Goal: Transaction & Acquisition: Book appointment/travel/reservation

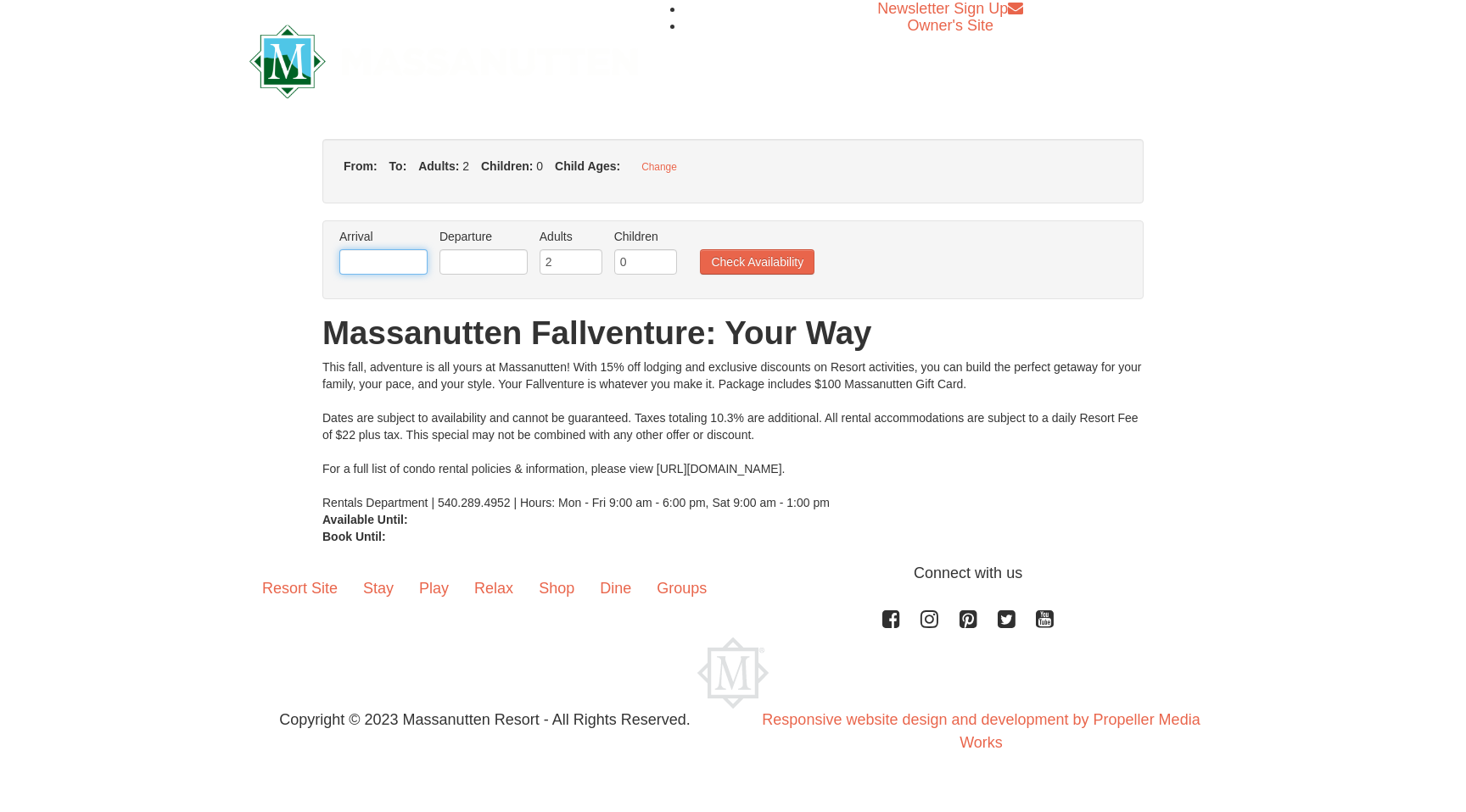
click at [394, 264] on input "text" at bounding box center [383, 262] width 88 height 26
click at [651, 172] on button "Change" at bounding box center [659, 167] width 54 height 22
click at [381, 274] on input "text" at bounding box center [383, 262] width 88 height 26
type input "[DATE]"
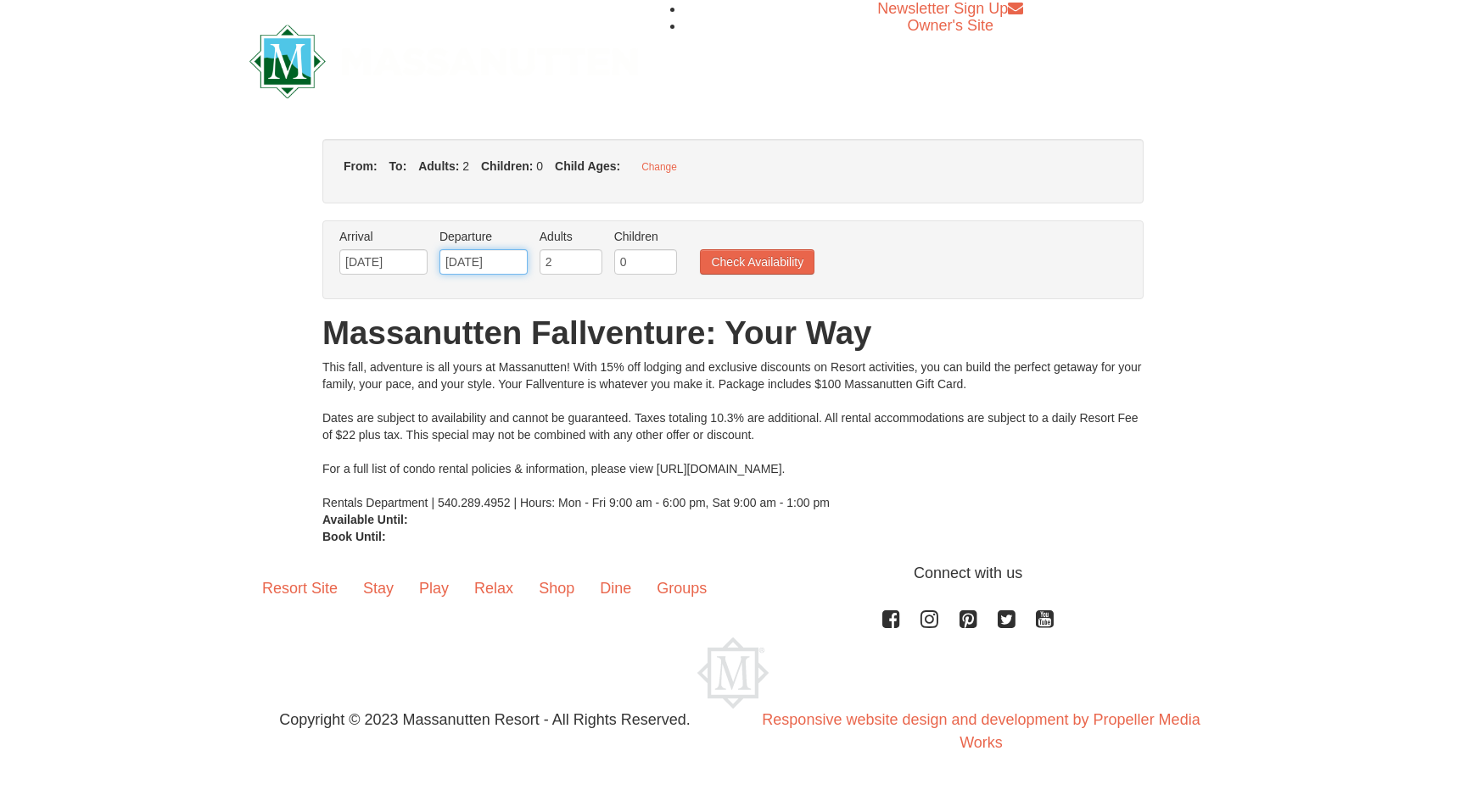
type input "01/13/25"
click at [632, 264] on input "0" at bounding box center [645, 262] width 63 height 26
type input "2"
click at [768, 252] on button "Check Availability" at bounding box center [757, 262] width 114 height 26
click at [788, 262] on button "Check Availability" at bounding box center [757, 262] width 114 height 26
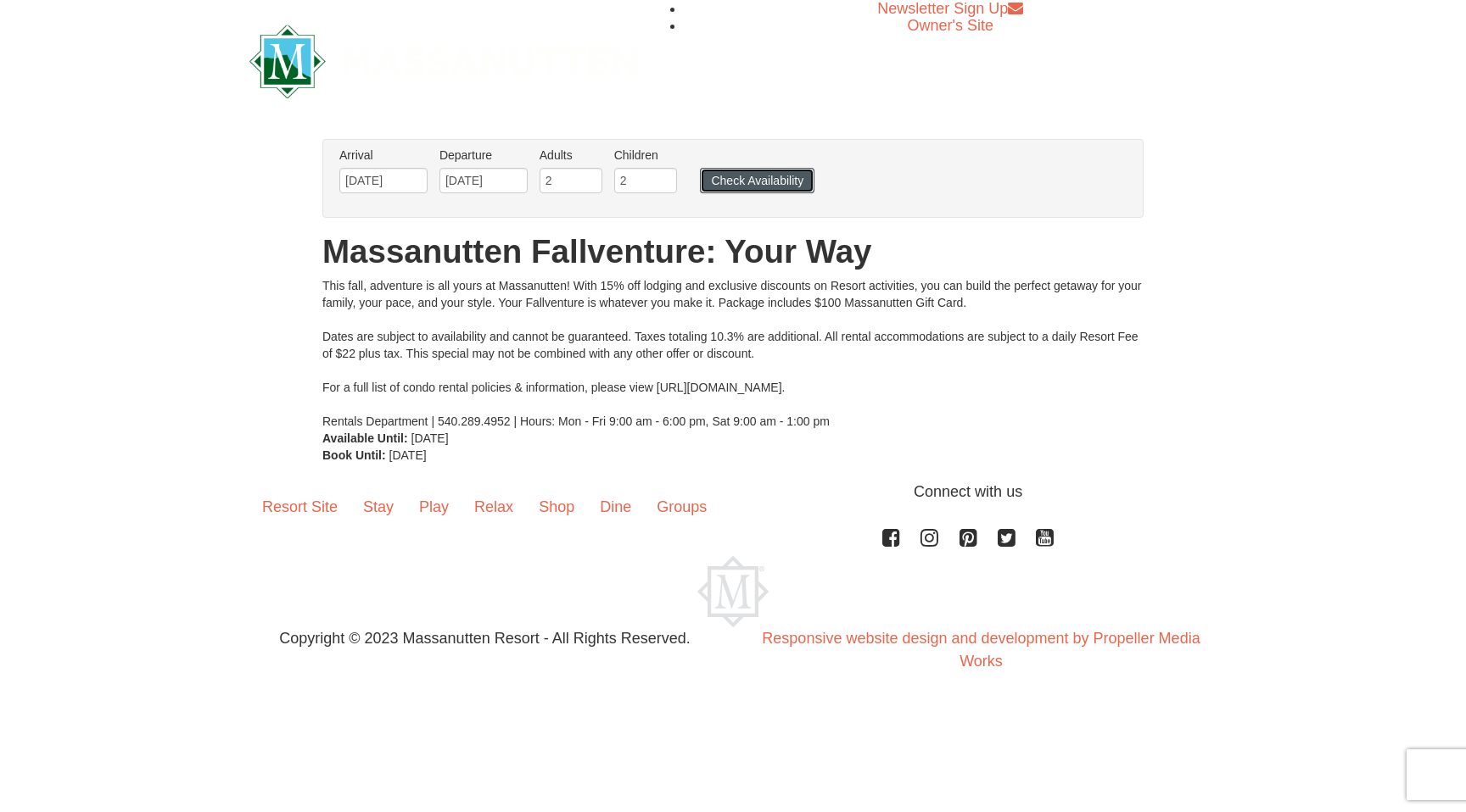
click at [769, 179] on button "Check Availability" at bounding box center [757, 181] width 114 height 26
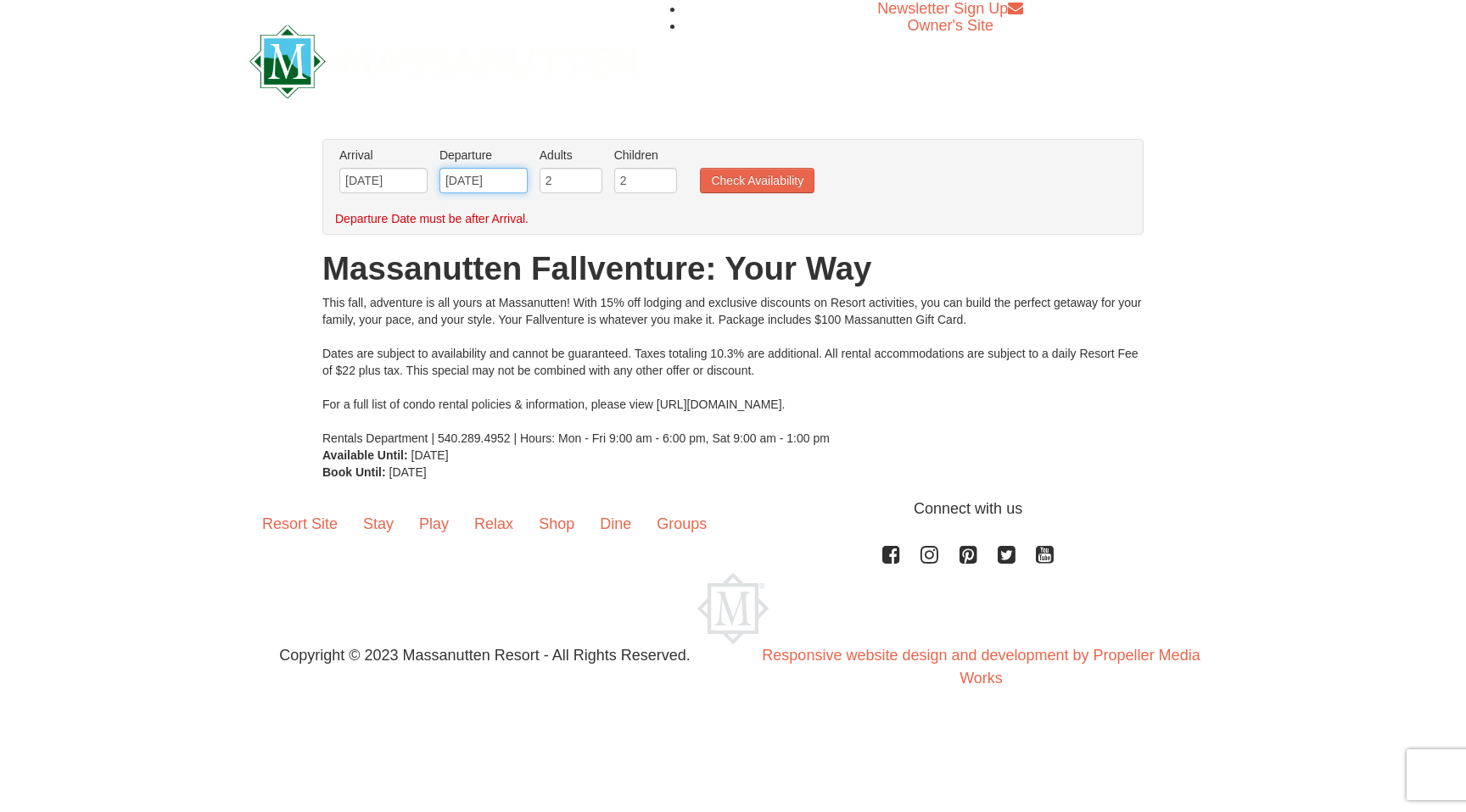
click at [472, 177] on input "[DATE]" at bounding box center [484, 181] width 88 height 26
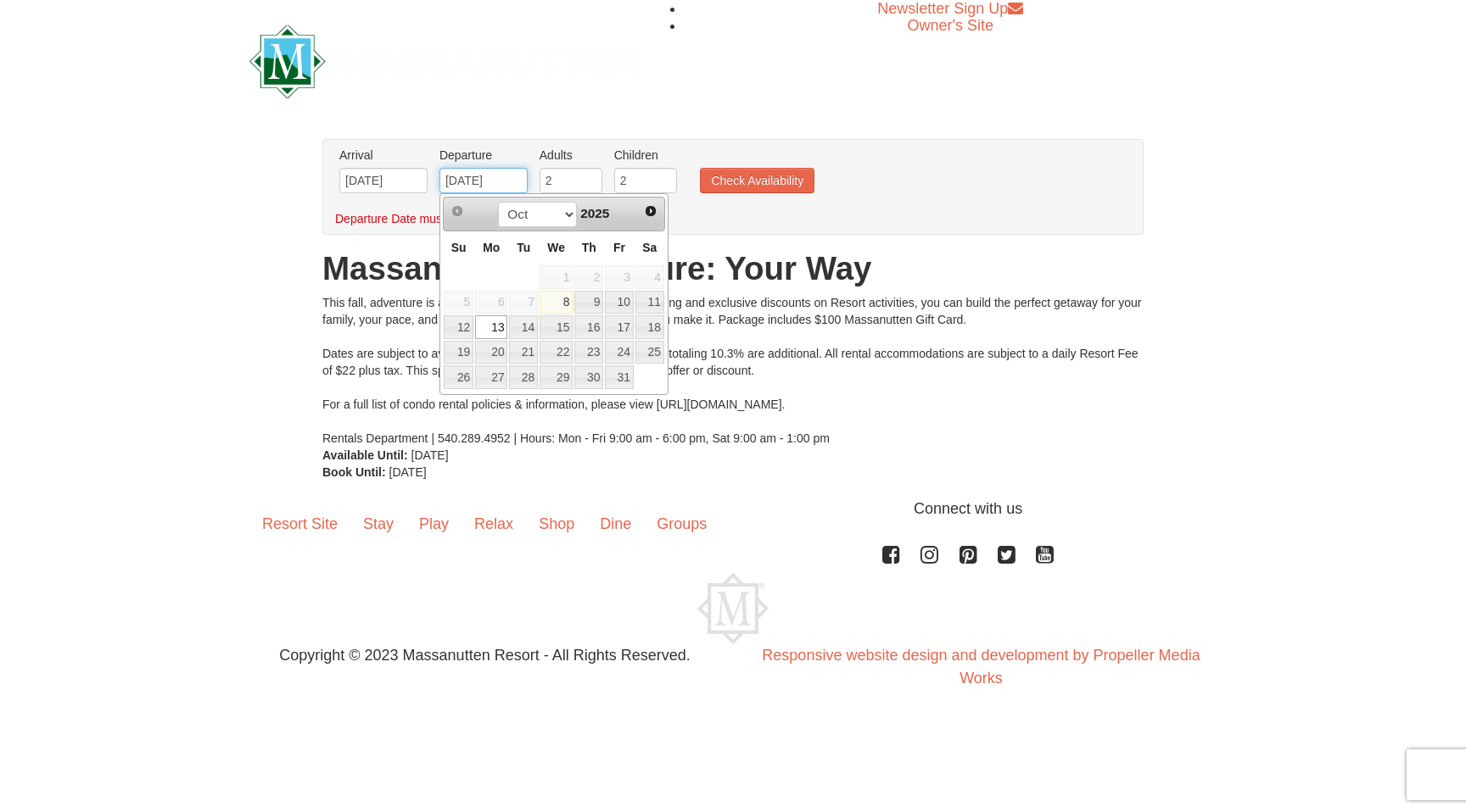
type input "10/13/2025"
click at [497, 328] on link "13" at bounding box center [491, 327] width 33 height 24
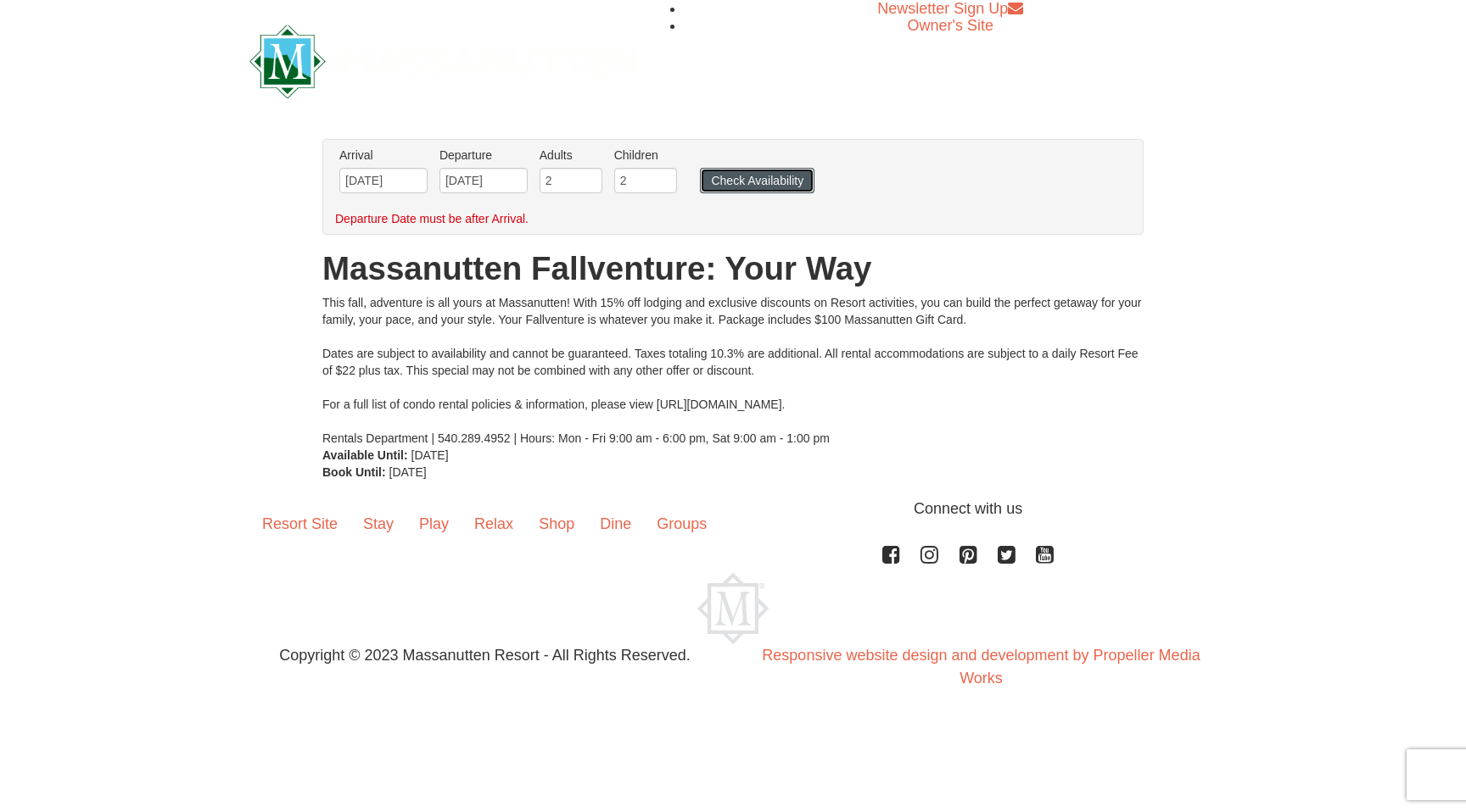
click at [765, 177] on button "Check Availability" at bounding box center [757, 181] width 114 height 26
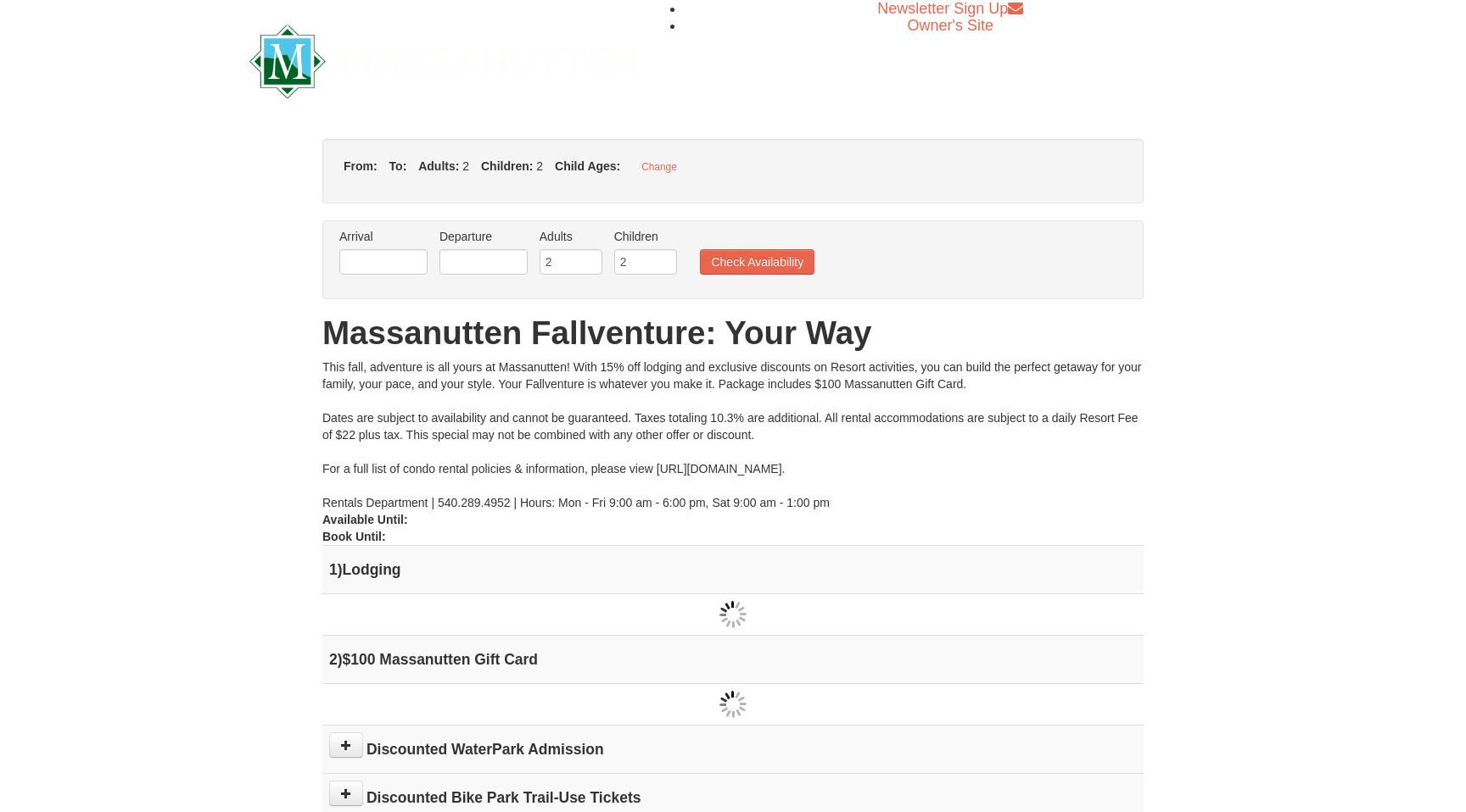
type input "[DATE]"
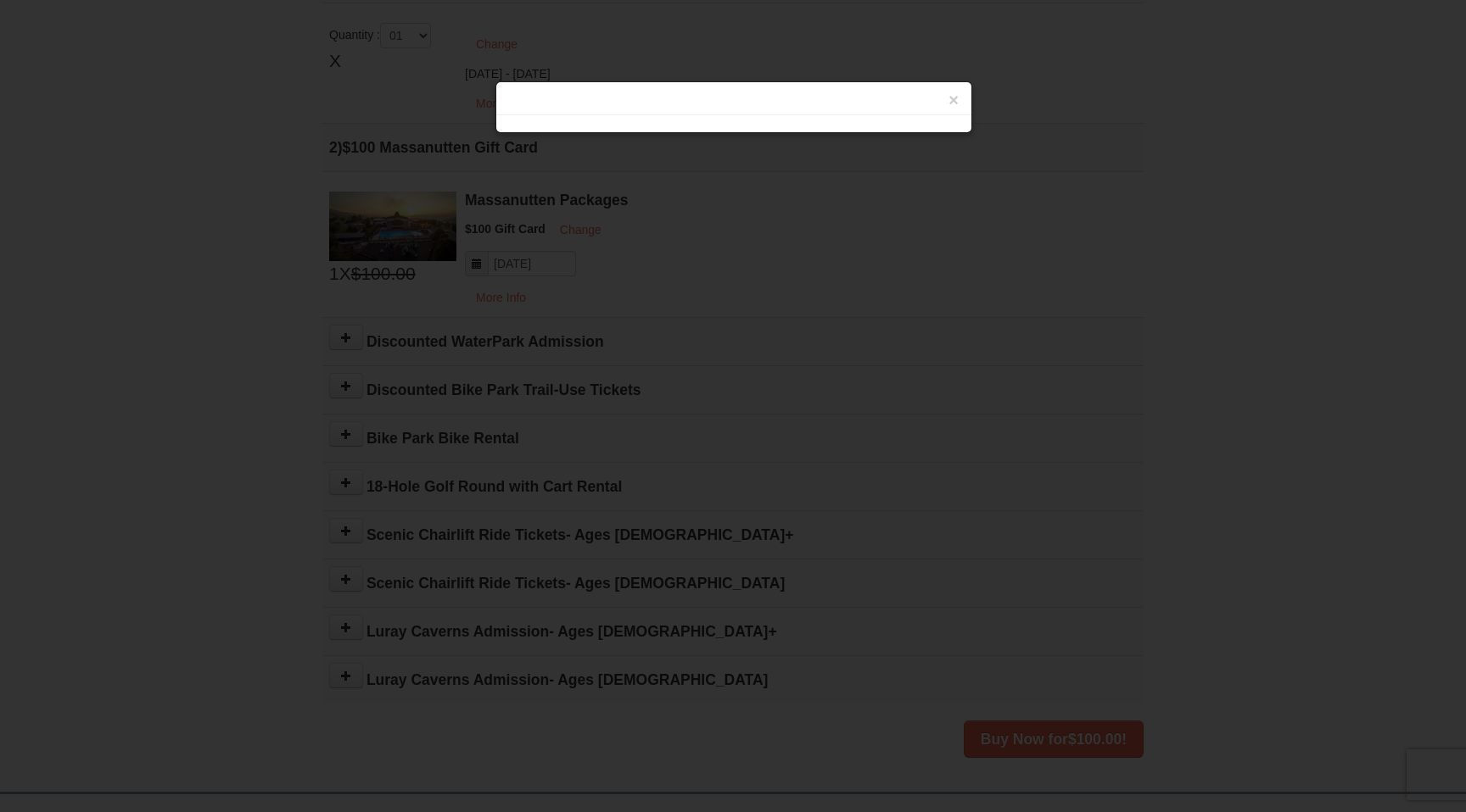
scroll to position [457, 0]
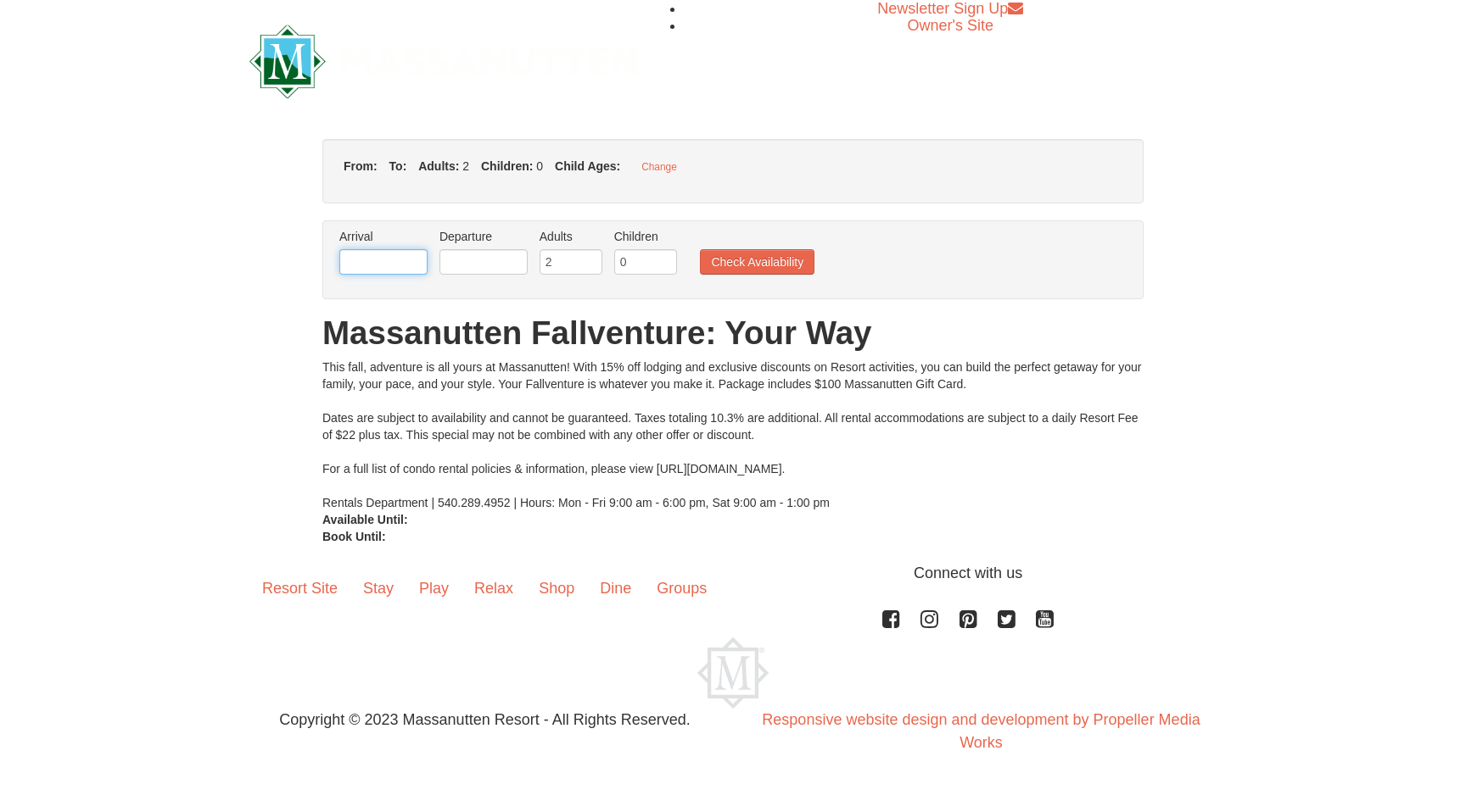
click at [368, 261] on input "text" at bounding box center [383, 262] width 88 height 26
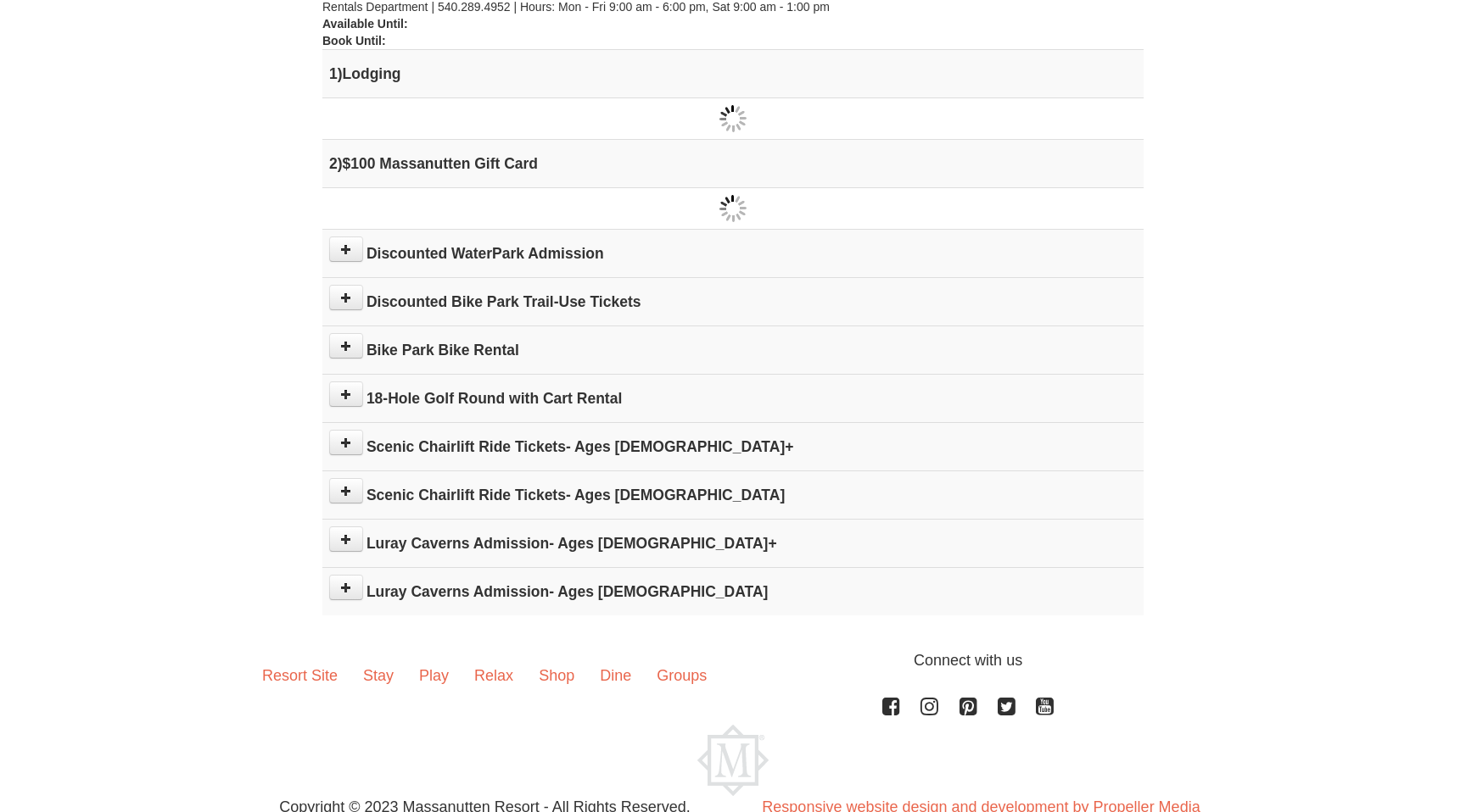
scroll to position [540, 0]
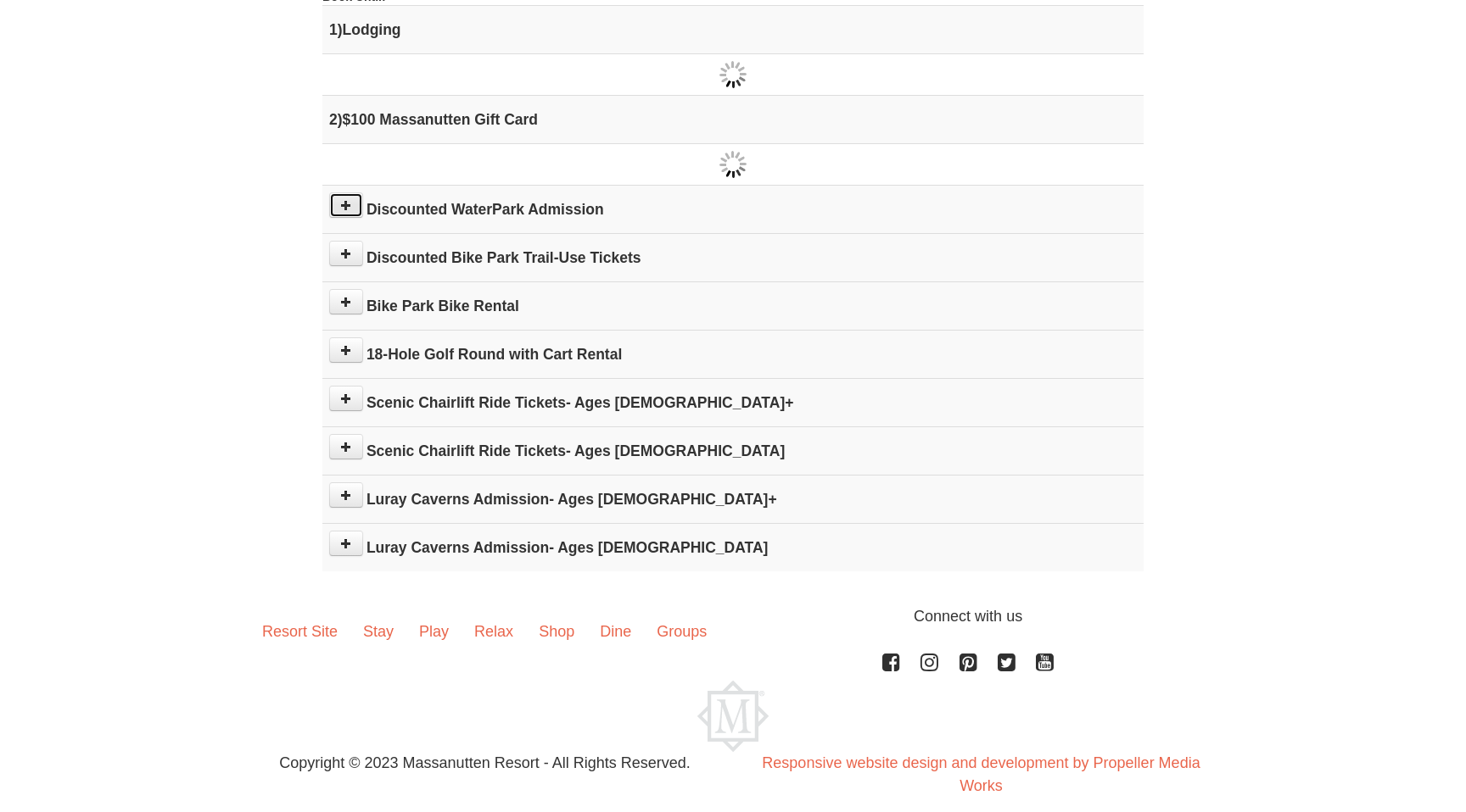
click at [338, 209] on button at bounding box center [346, 205] width 34 height 26
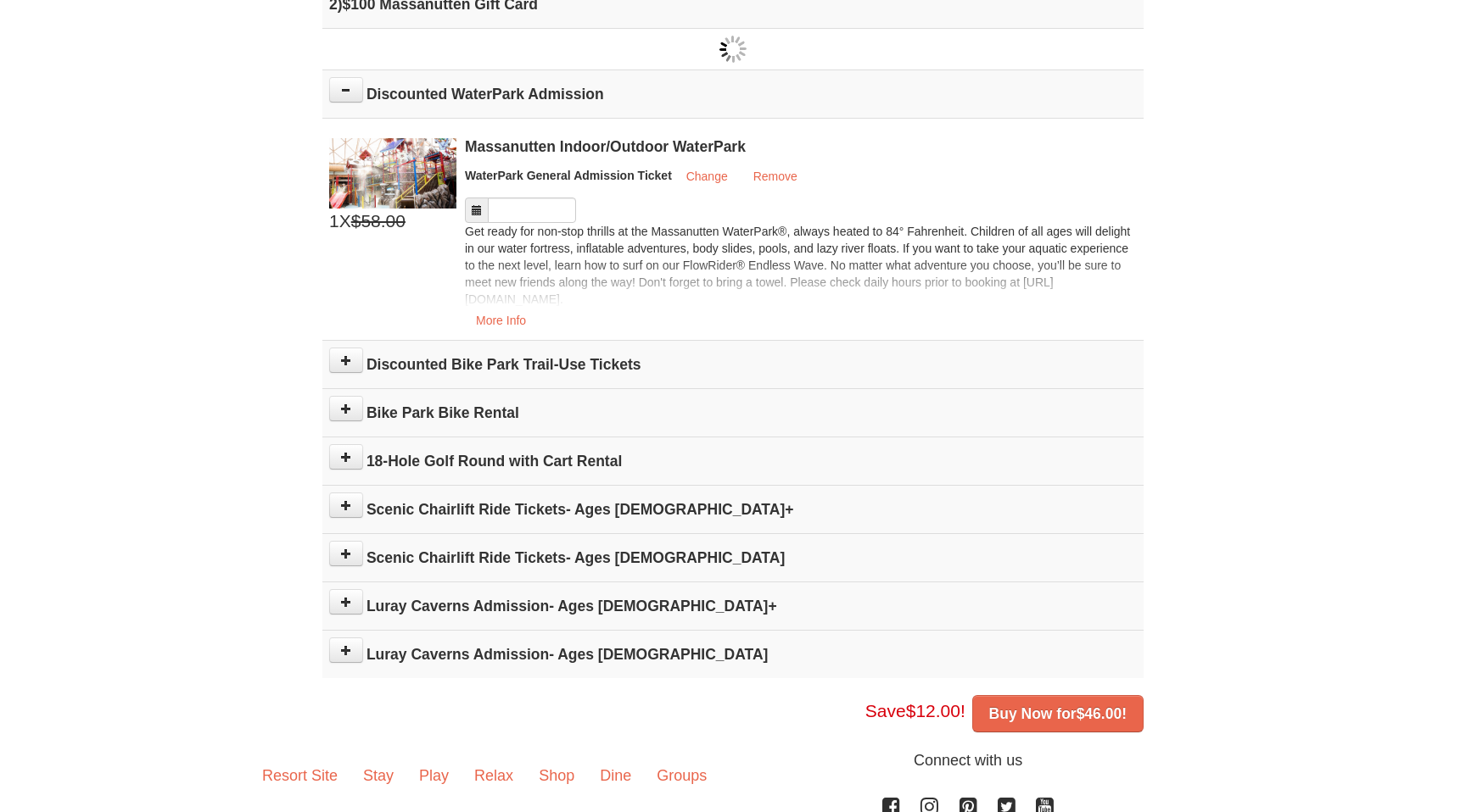
scroll to position [646, 0]
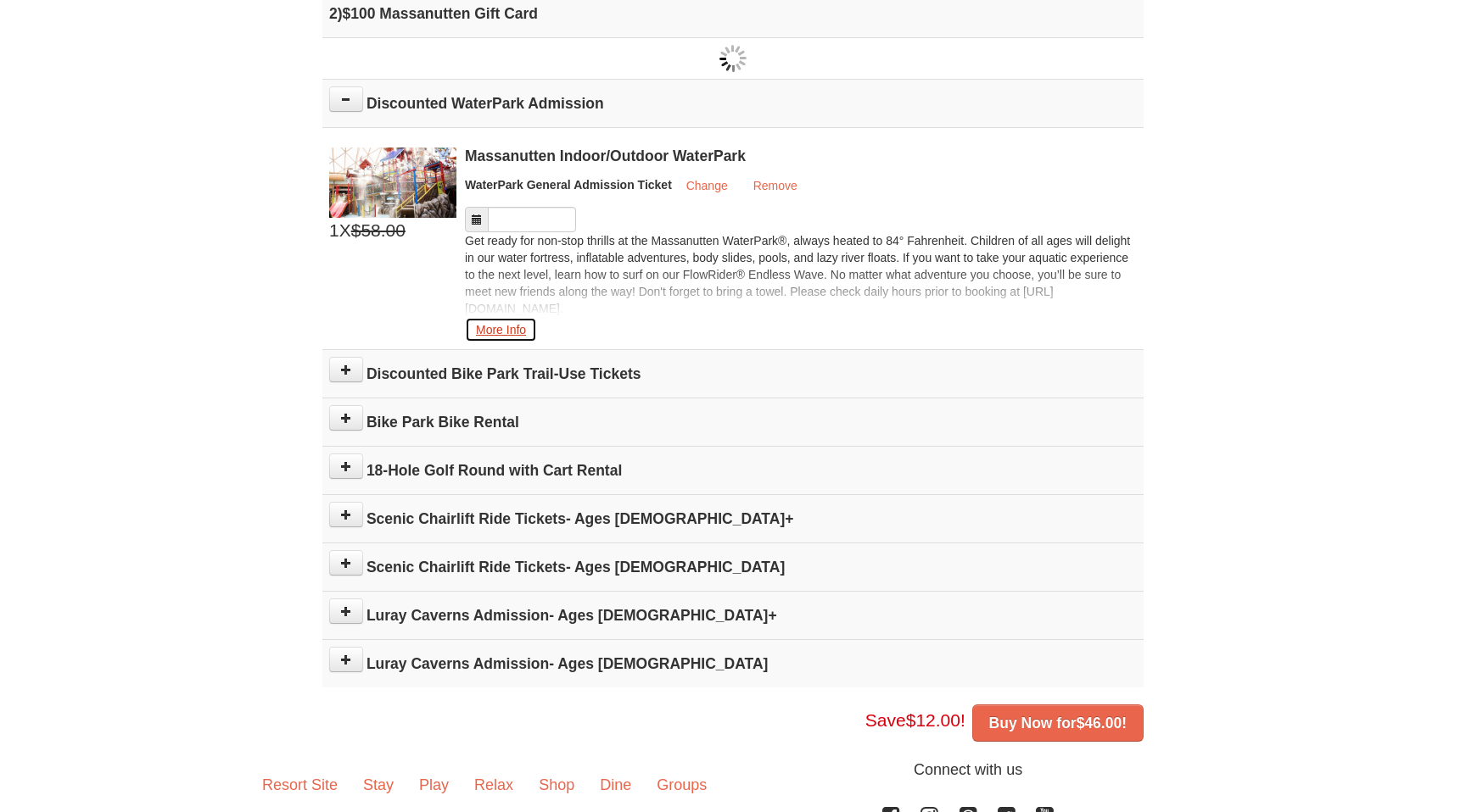
click at [499, 323] on button "More Info" at bounding box center [501, 330] width 72 height 26
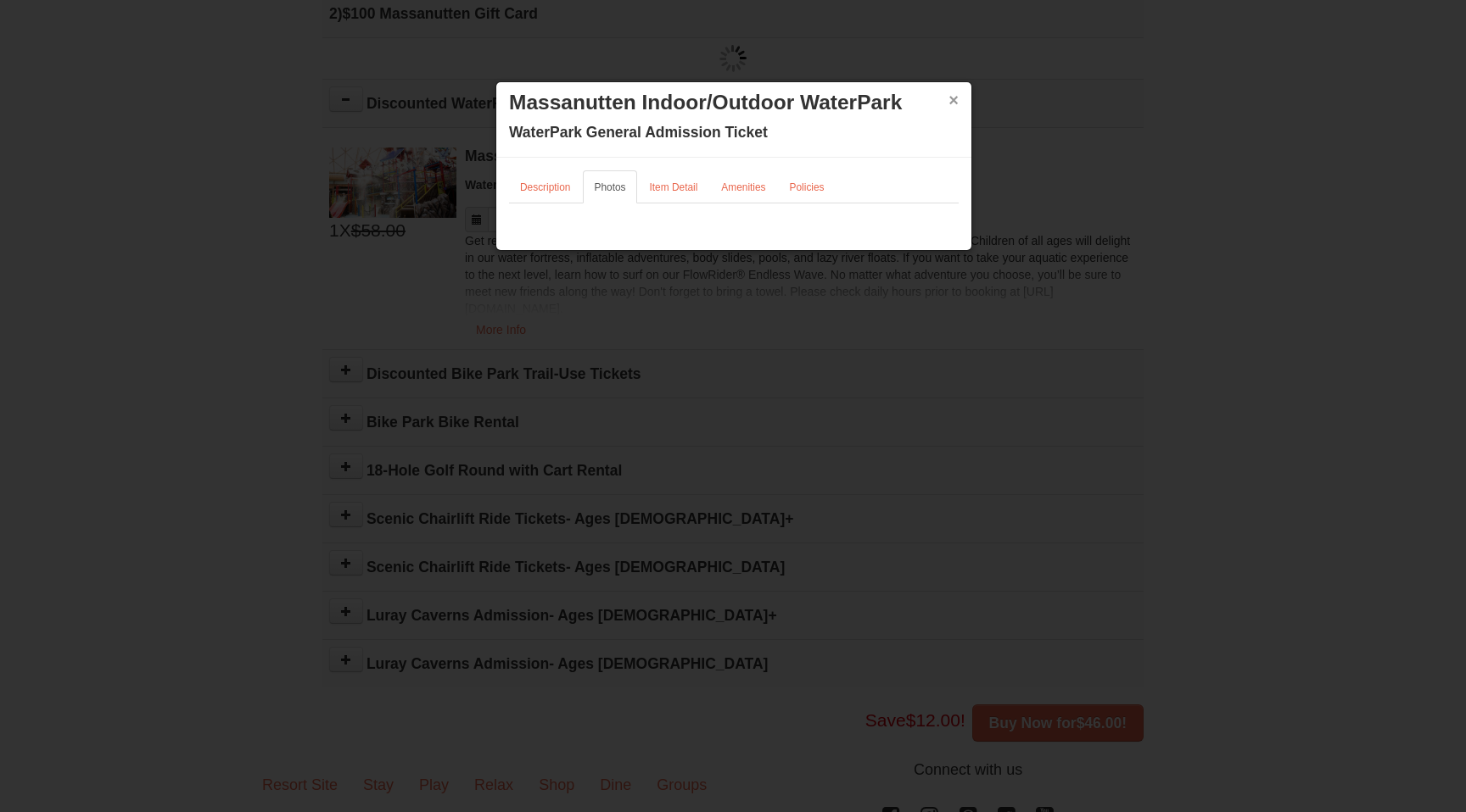
click at [952, 101] on button "×" at bounding box center [953, 100] width 10 height 17
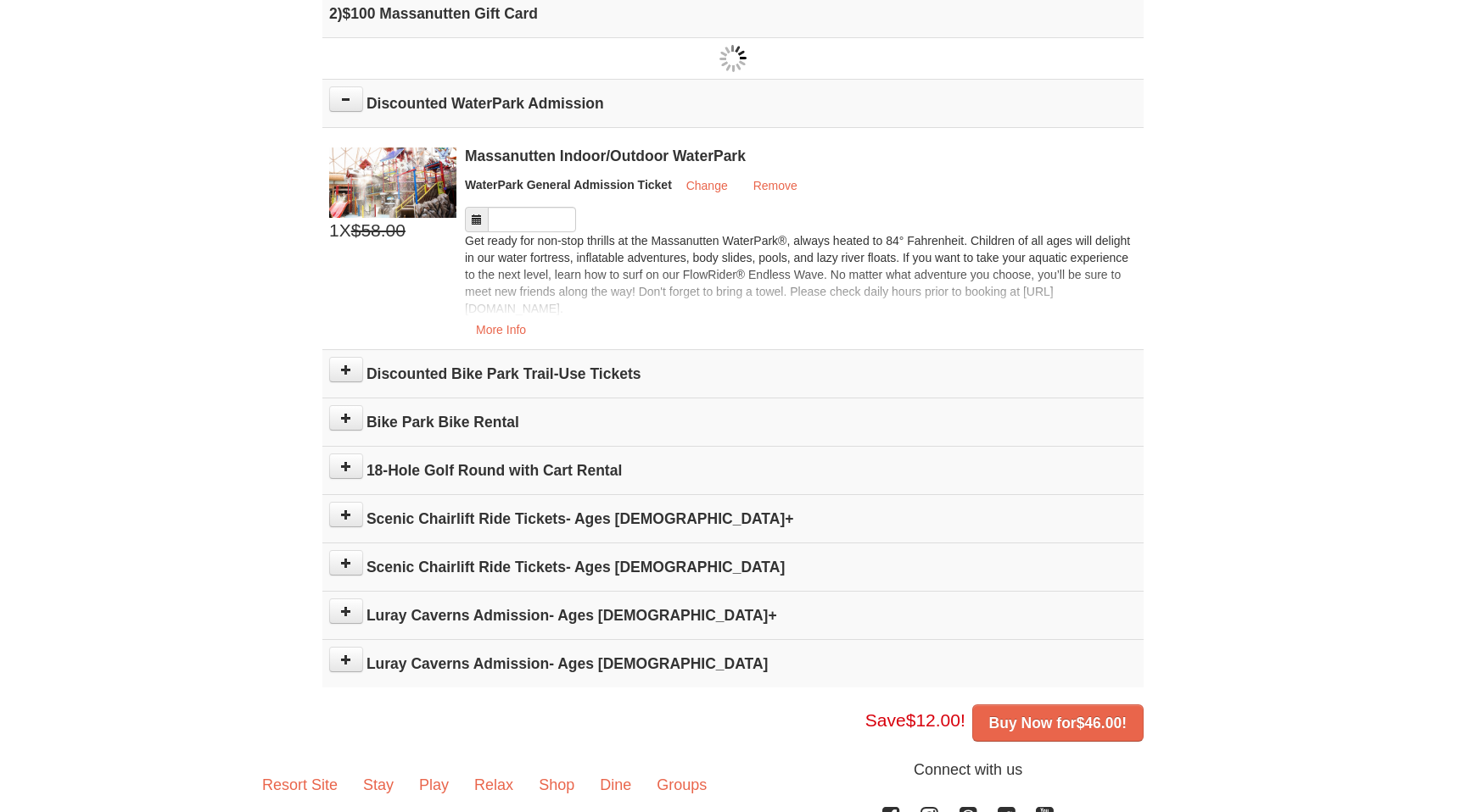
type input "[DATE]"
type input "10/13/2025"
type input "[DATE]"
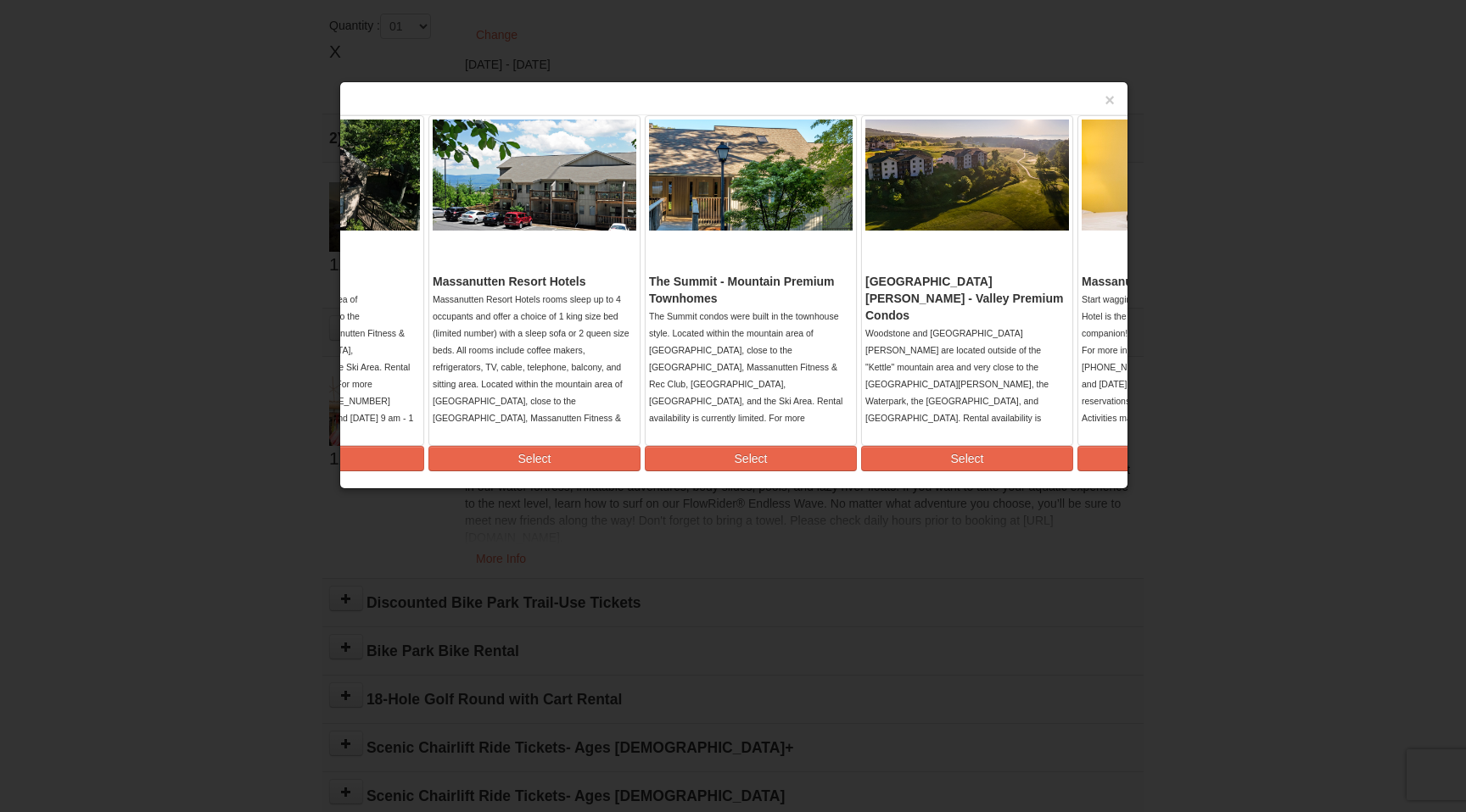
scroll to position [0, 551]
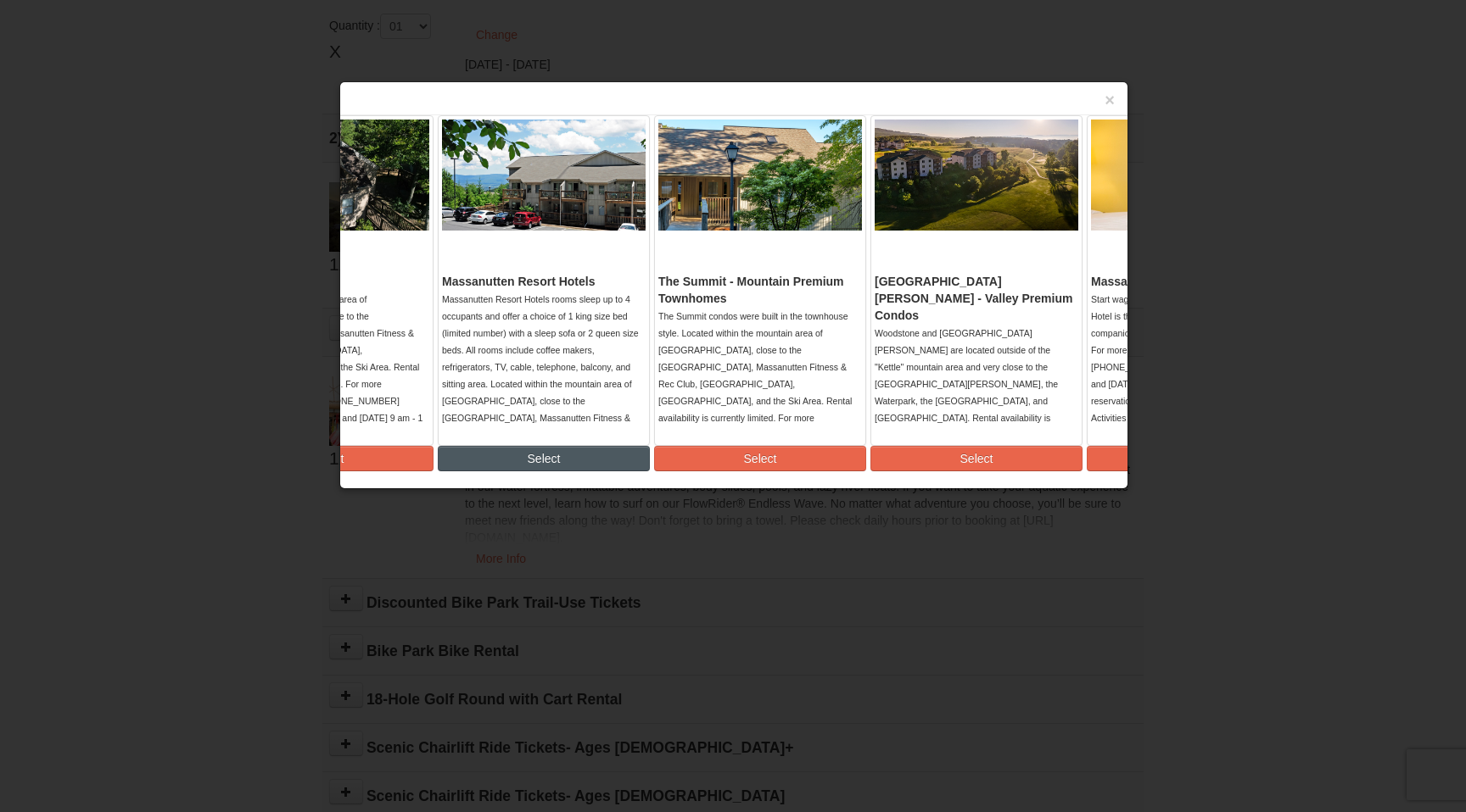
click at [554, 458] on button "Select" at bounding box center [544, 458] width 212 height 26
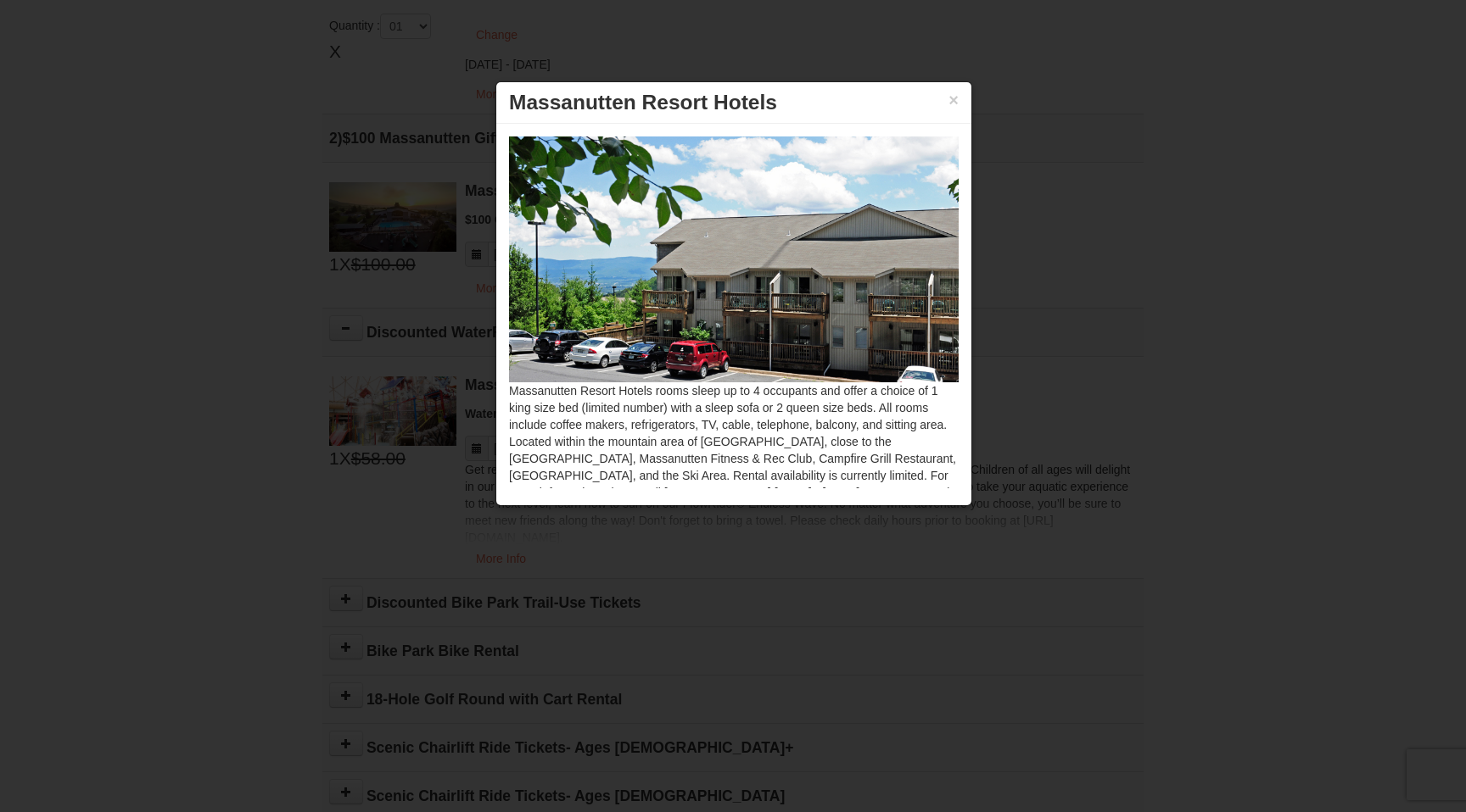
scroll to position [109, 0]
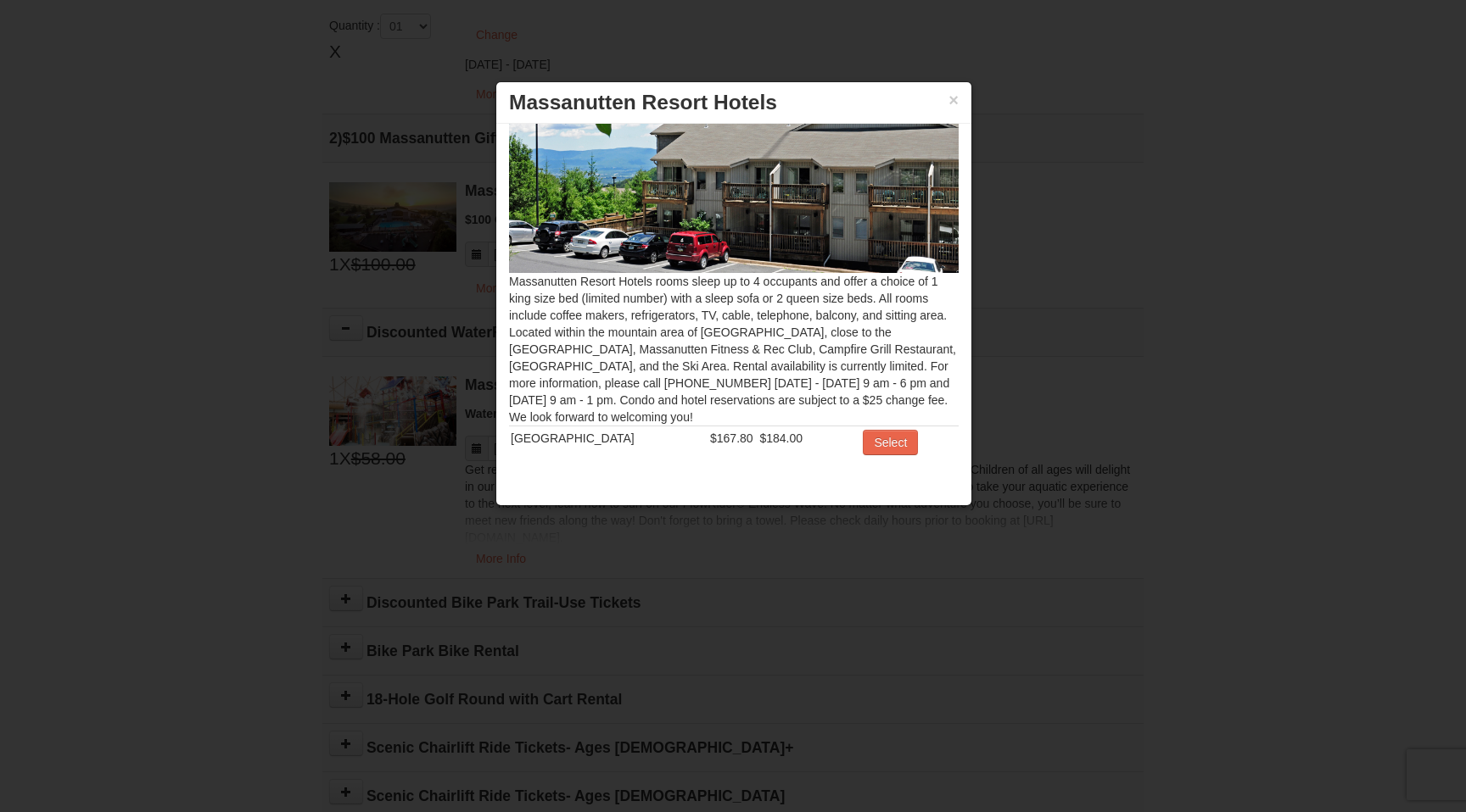
click at [710, 440] on span "$167.80" at bounding box center [732, 439] width 43 height 14
click at [893, 442] on button "Select" at bounding box center [890, 443] width 55 height 26
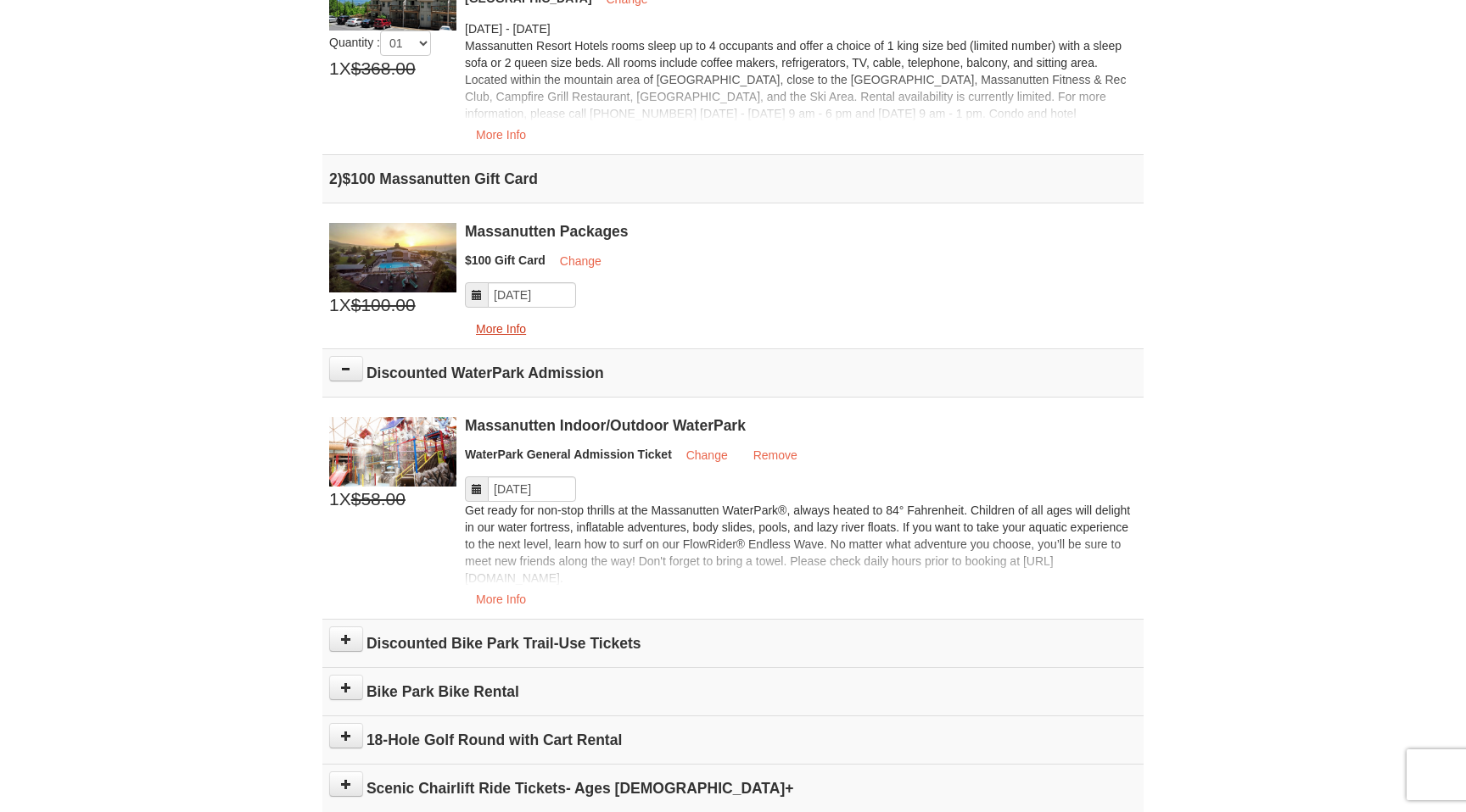
scroll to position [512, 0]
click at [474, 492] on icon at bounding box center [477, 488] width 12 height 12
click at [522, 488] on input "[DATE]" at bounding box center [532, 488] width 88 height 26
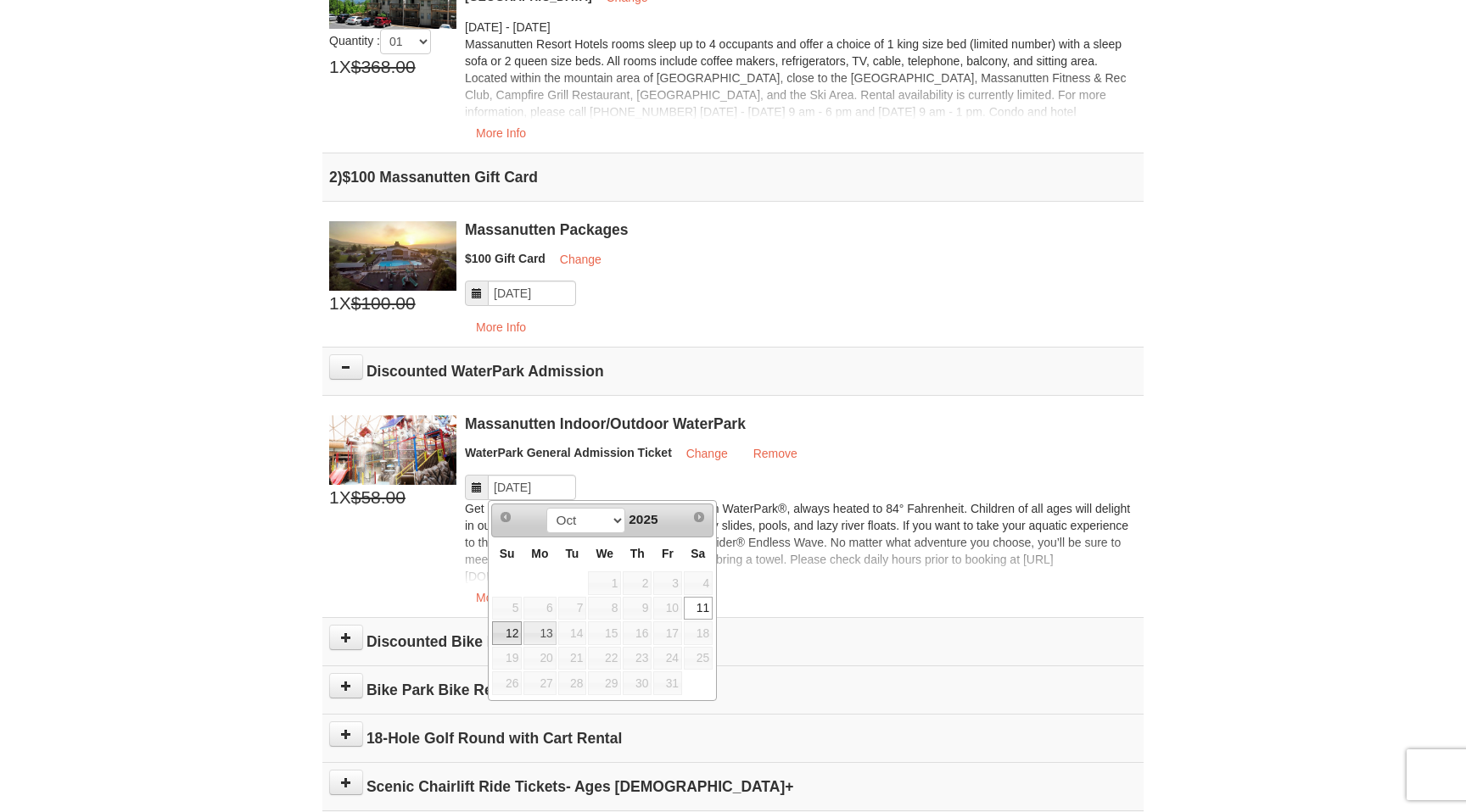
click at [508, 635] on link "12" at bounding box center [507, 633] width 30 height 24
type input "[DATE]"
click at [238, 602] on div "× From: To: Adults: 2 Children: 2 Change Arrival Please format dates MM/DD/YYYY…" at bounding box center [733, 288] width 1466 height 1477
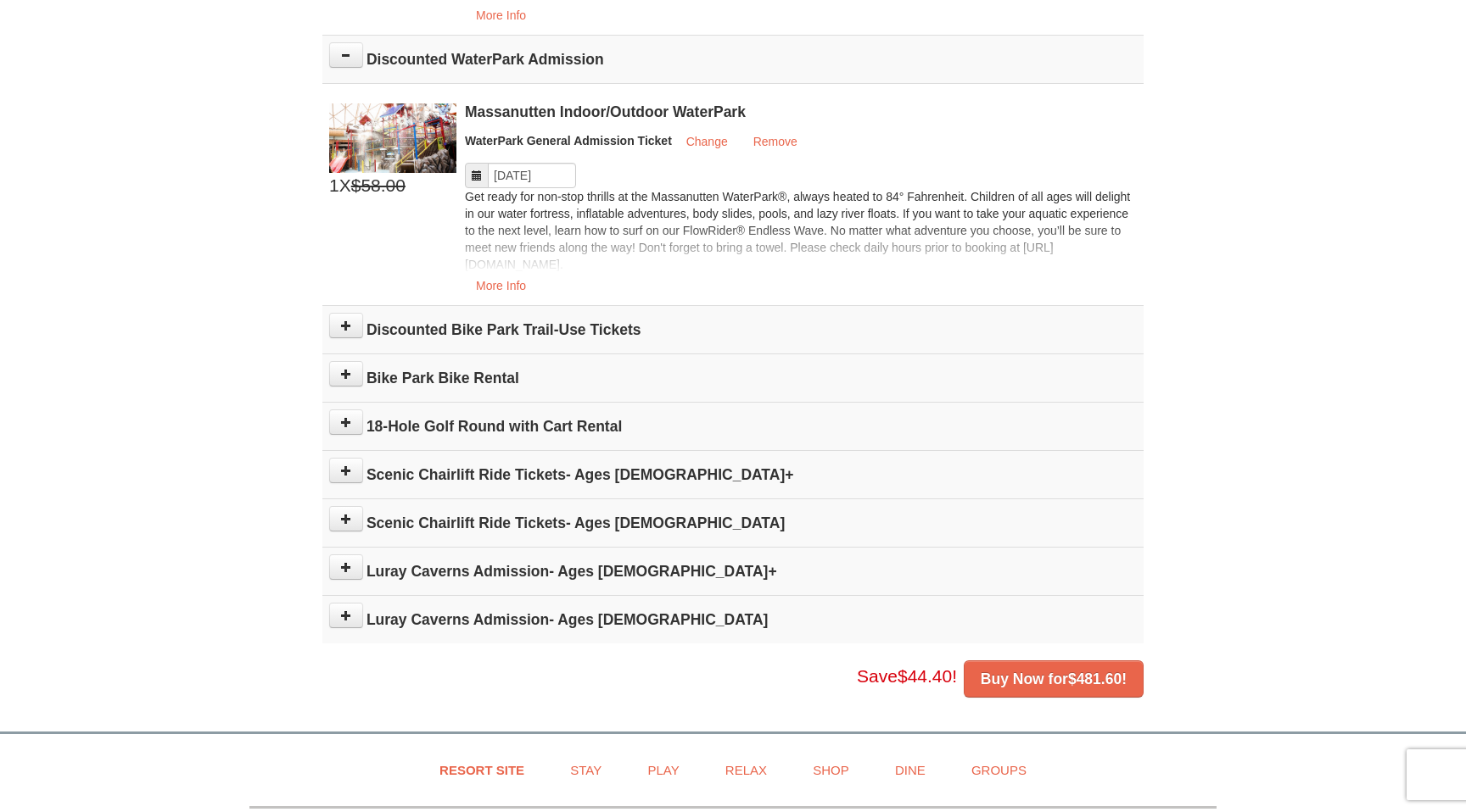
scroll to position [828, 0]
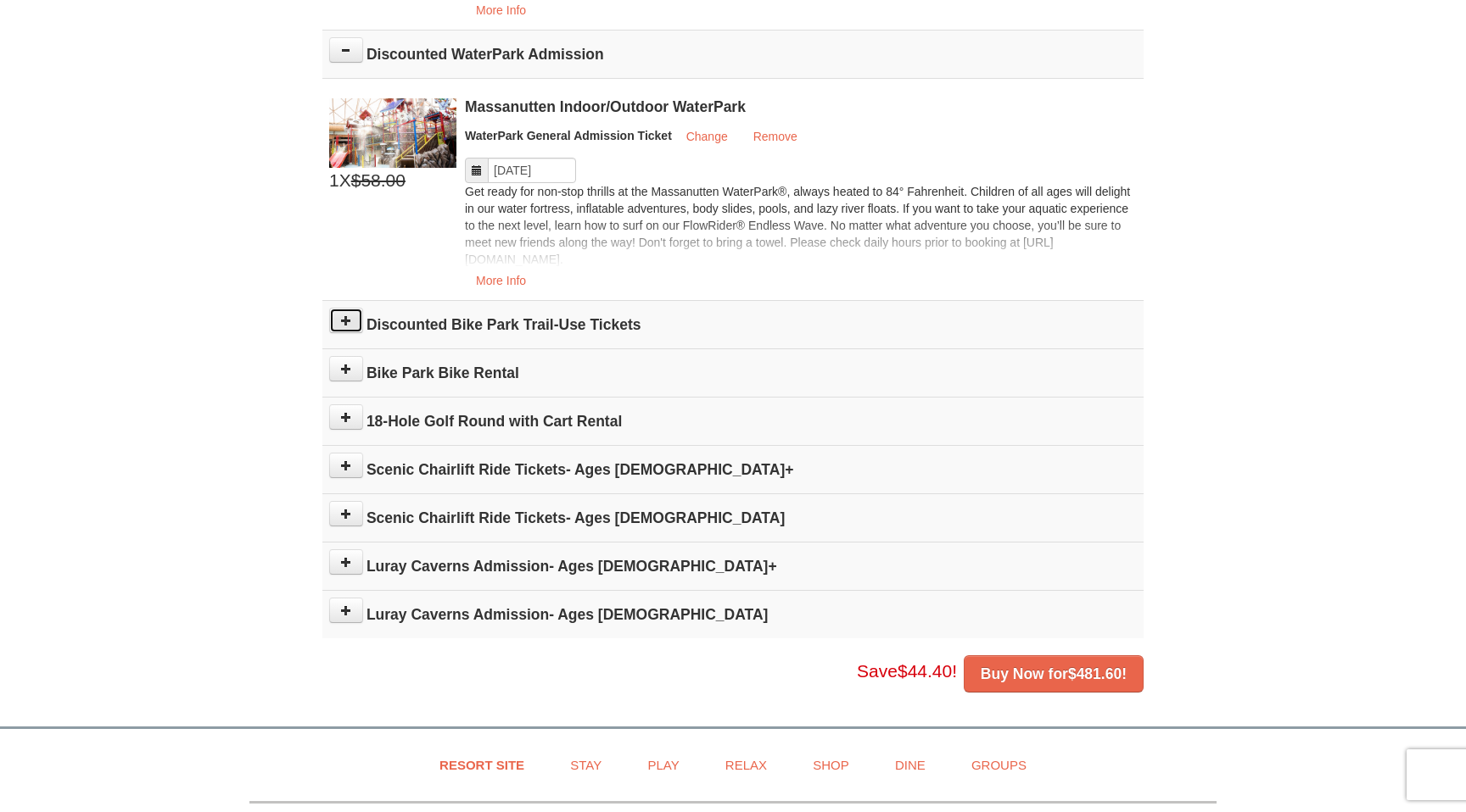
click at [350, 321] on icon at bounding box center [346, 320] width 12 height 12
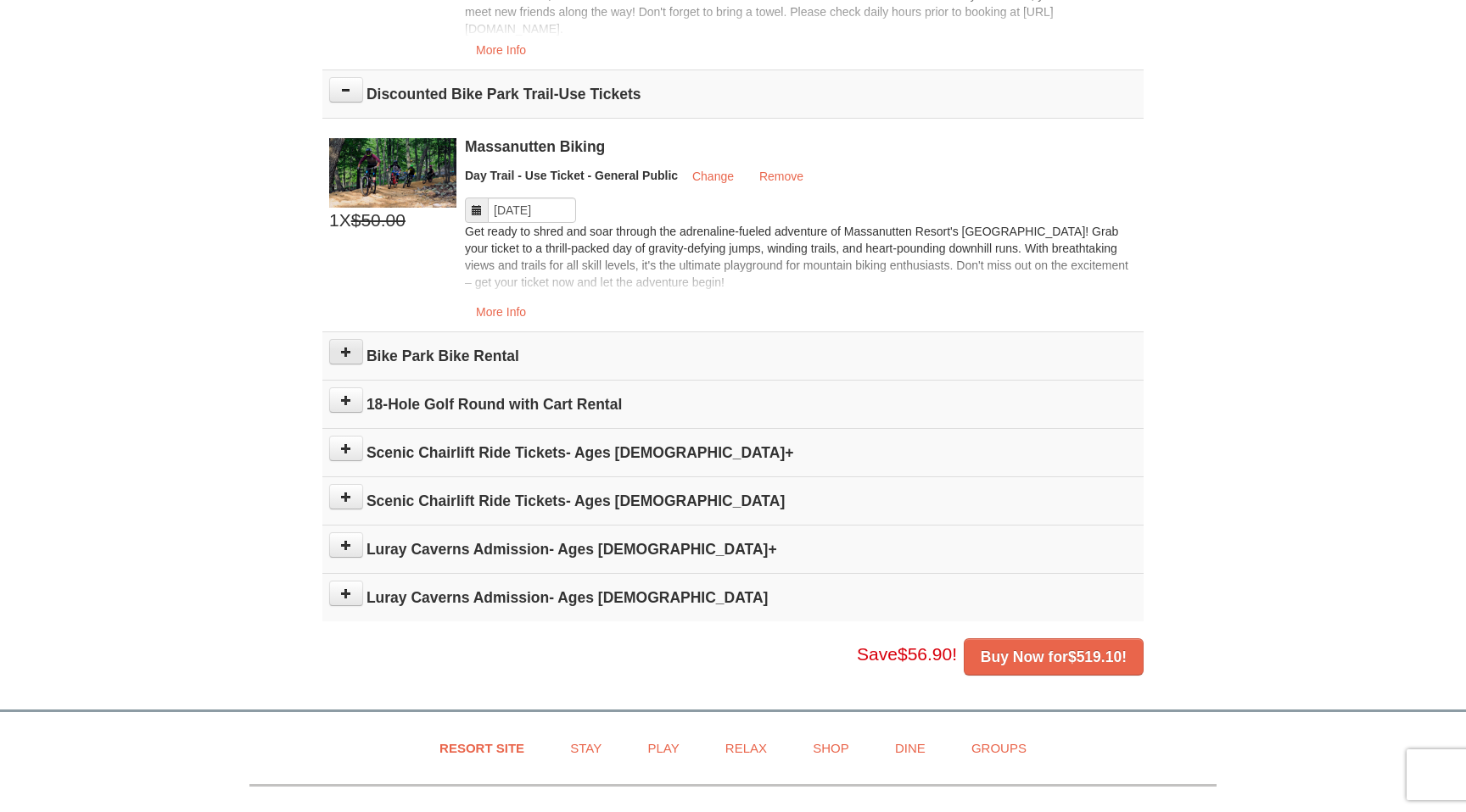
scroll to position [1051, 0]
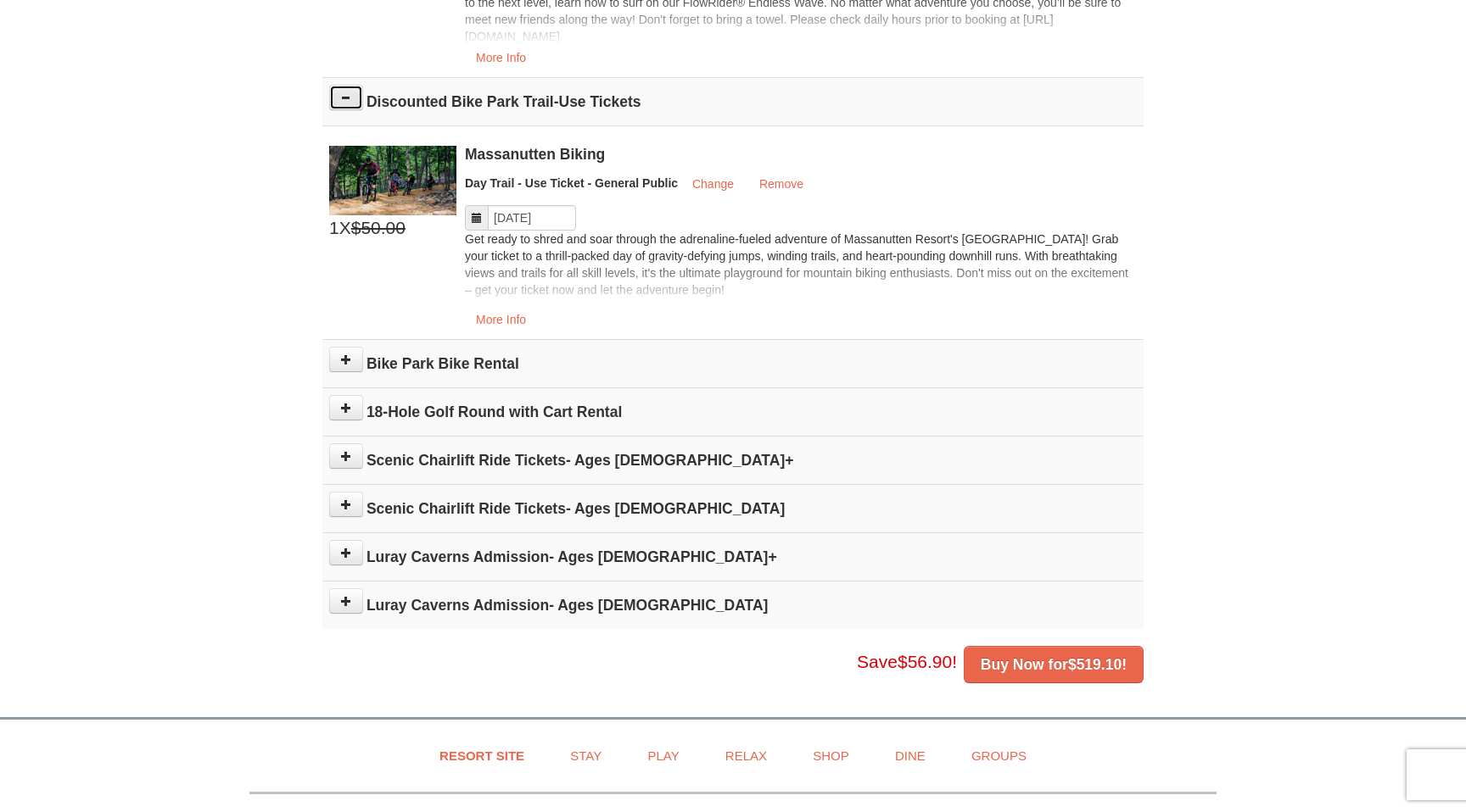
click at [344, 101] on icon at bounding box center [346, 98] width 12 height 12
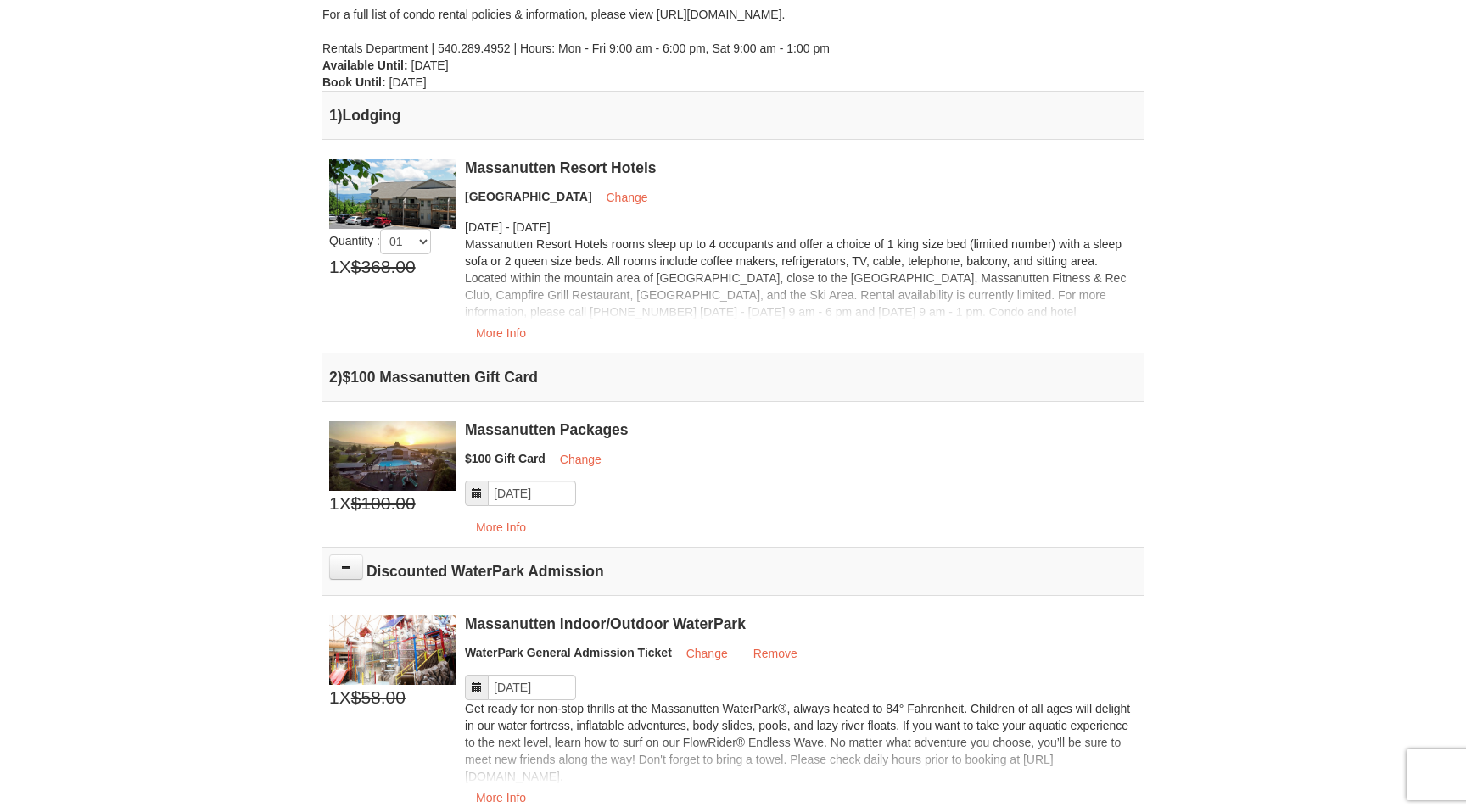
scroll to position [309, 0]
click at [616, 199] on button "Change" at bounding box center [626, 199] width 64 height 26
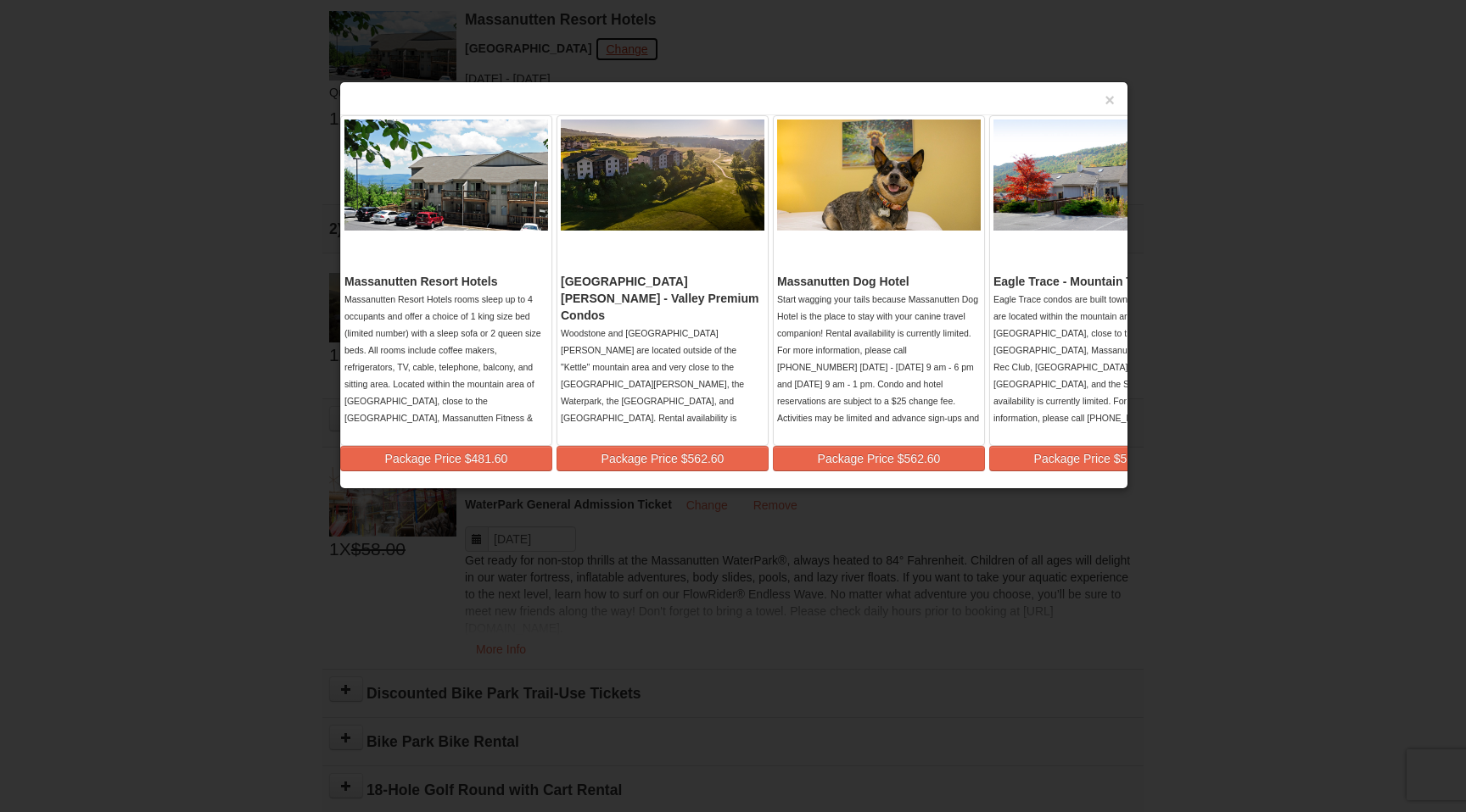
scroll to position [447, 0]
click at [458, 463] on button "Package Price $481.60" at bounding box center [446, 458] width 212 height 26
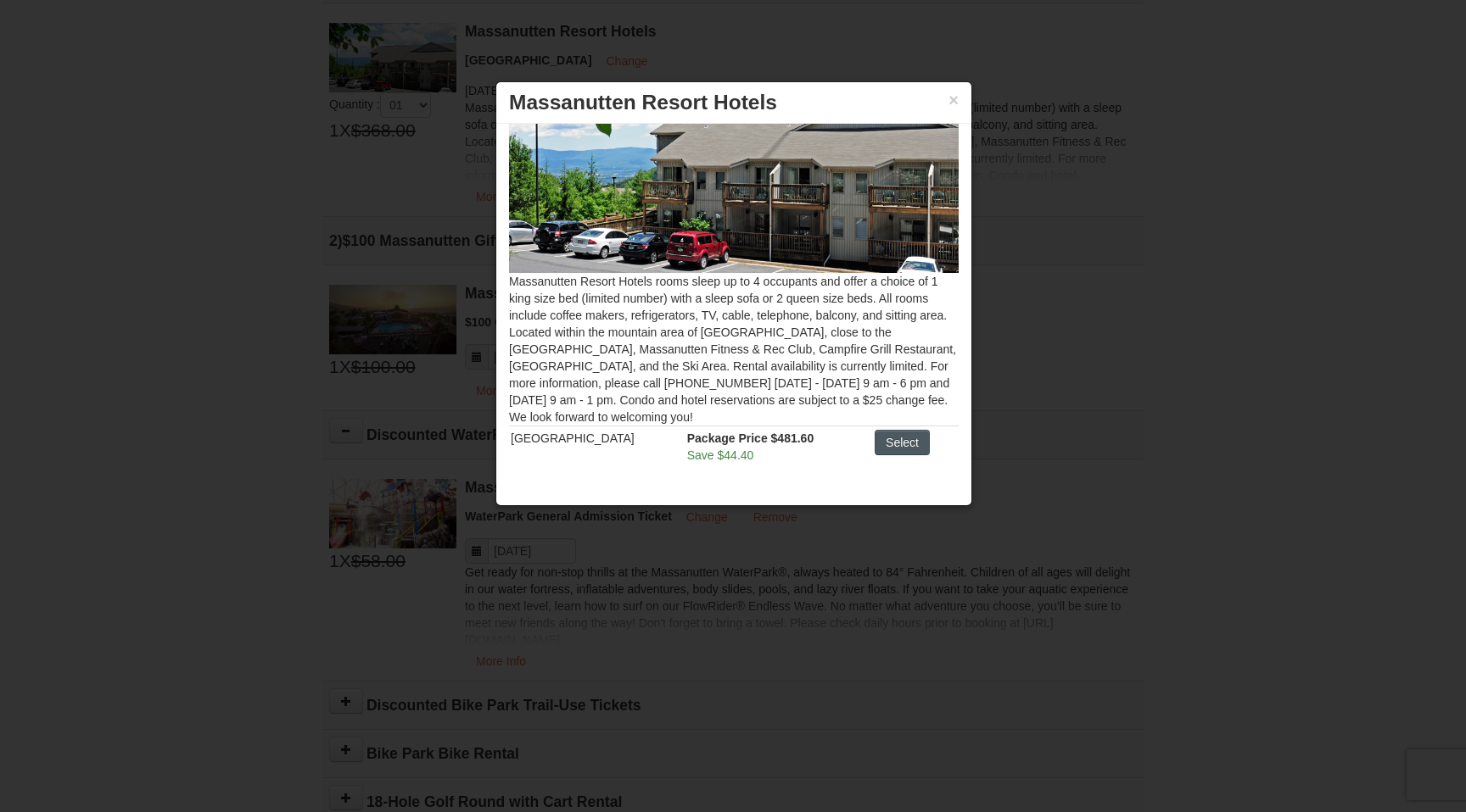
click at [911, 445] on button "Select" at bounding box center [902, 443] width 55 height 26
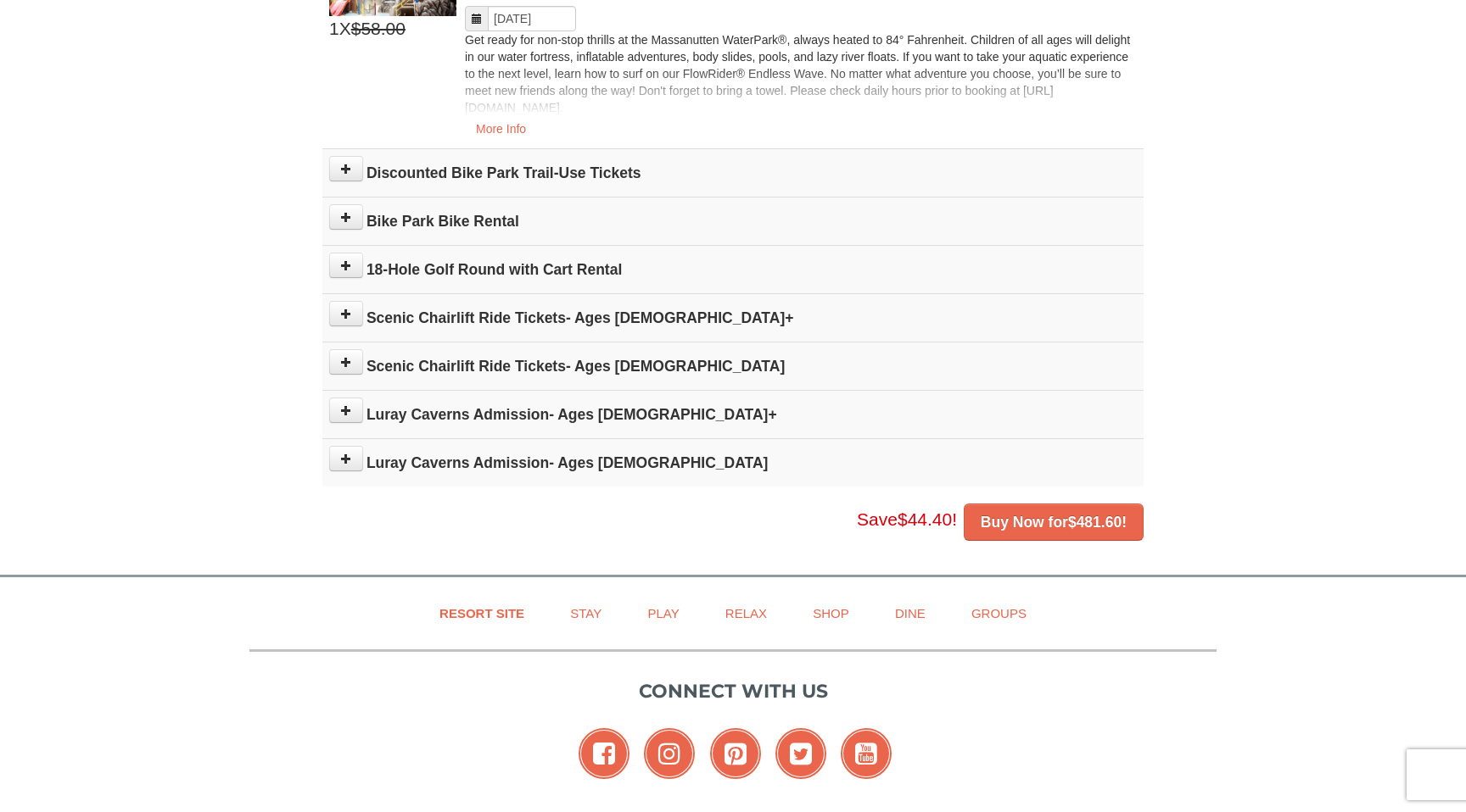
scroll to position [987, 0]
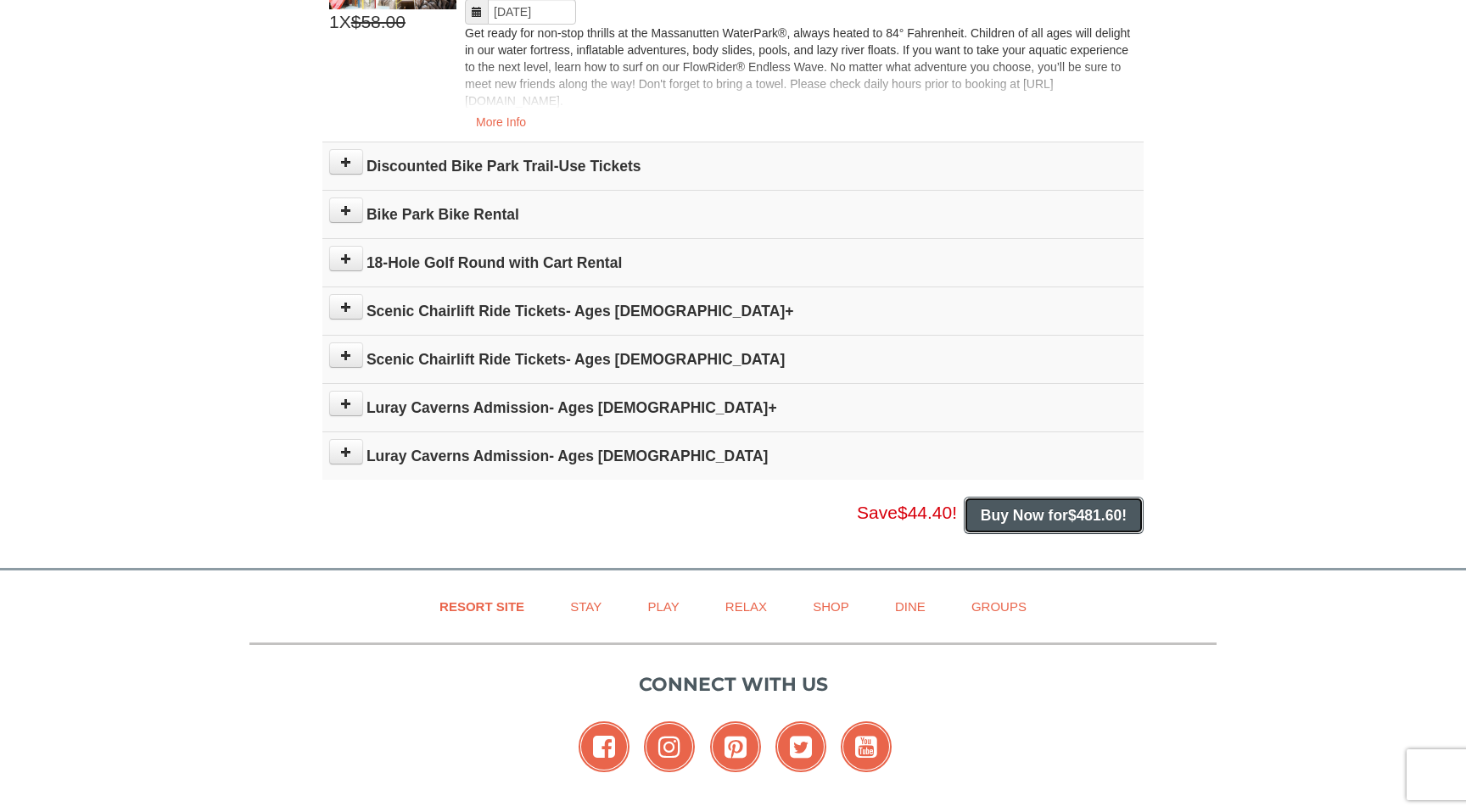
click at [981, 526] on button "Buy Now for $481.60 !" at bounding box center [1053, 515] width 179 height 37
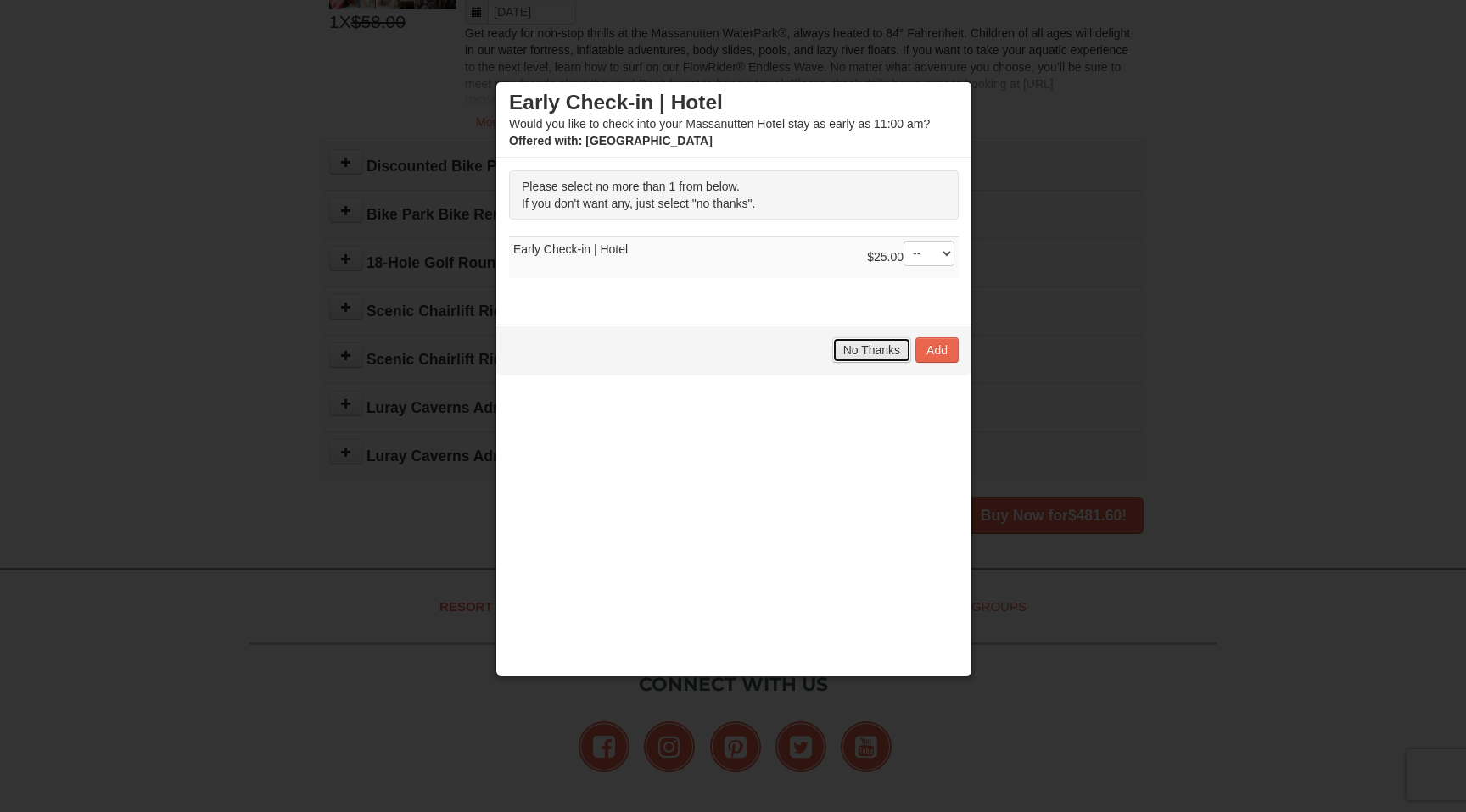
click at [870, 347] on span "No Thanks" at bounding box center [872, 350] width 57 height 14
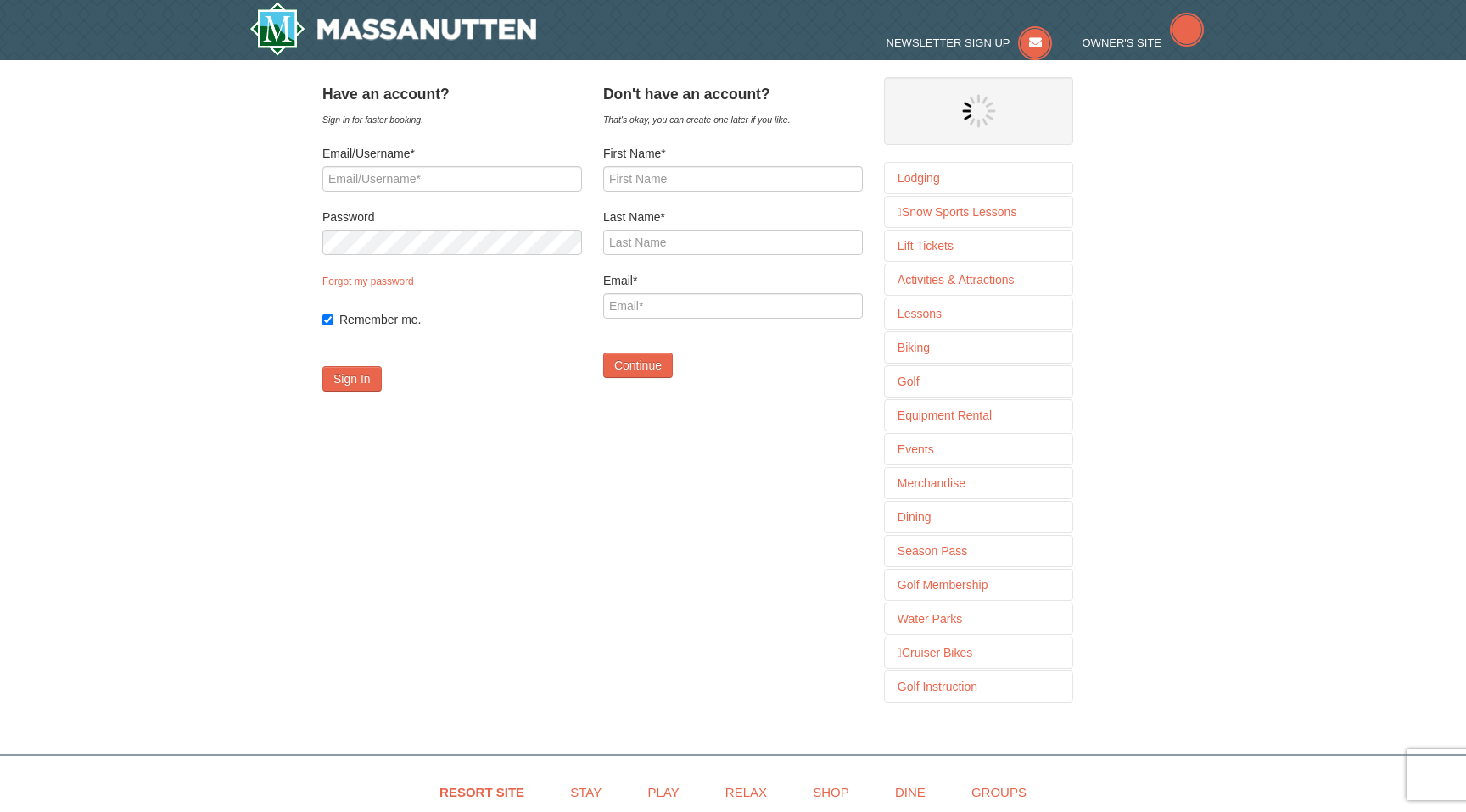
select select "10"
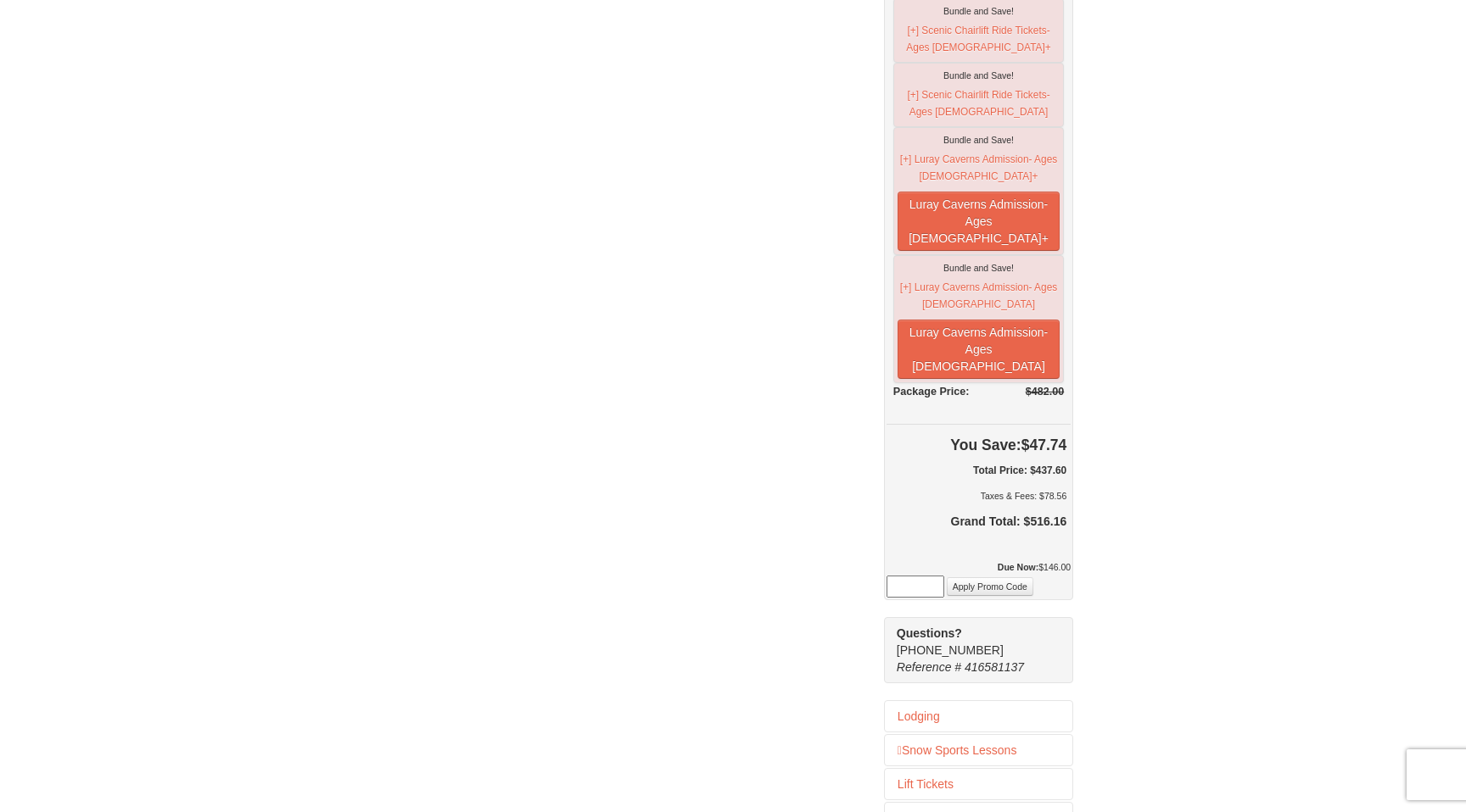
scroll to position [592, 0]
click at [1019, 436] on span "You Save:" at bounding box center [985, 445] width 70 height 17
click at [1028, 461] on h6 "Total Price: $437.60" at bounding box center [978, 470] width 175 height 17
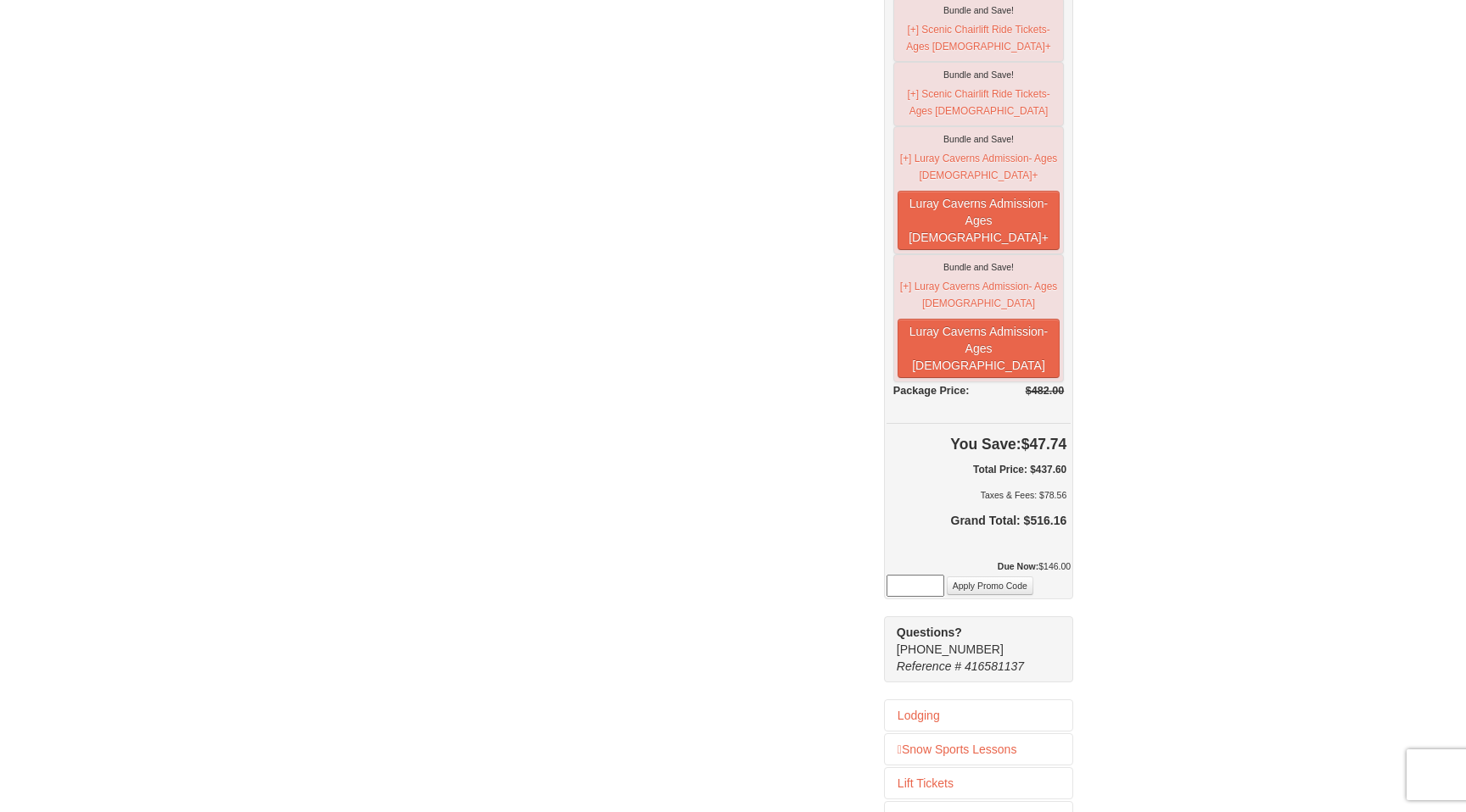
click at [1028, 461] on h6 "Total Price: $437.60" at bounding box center [978, 470] width 175 height 17
